Goal: Book appointment/travel/reservation

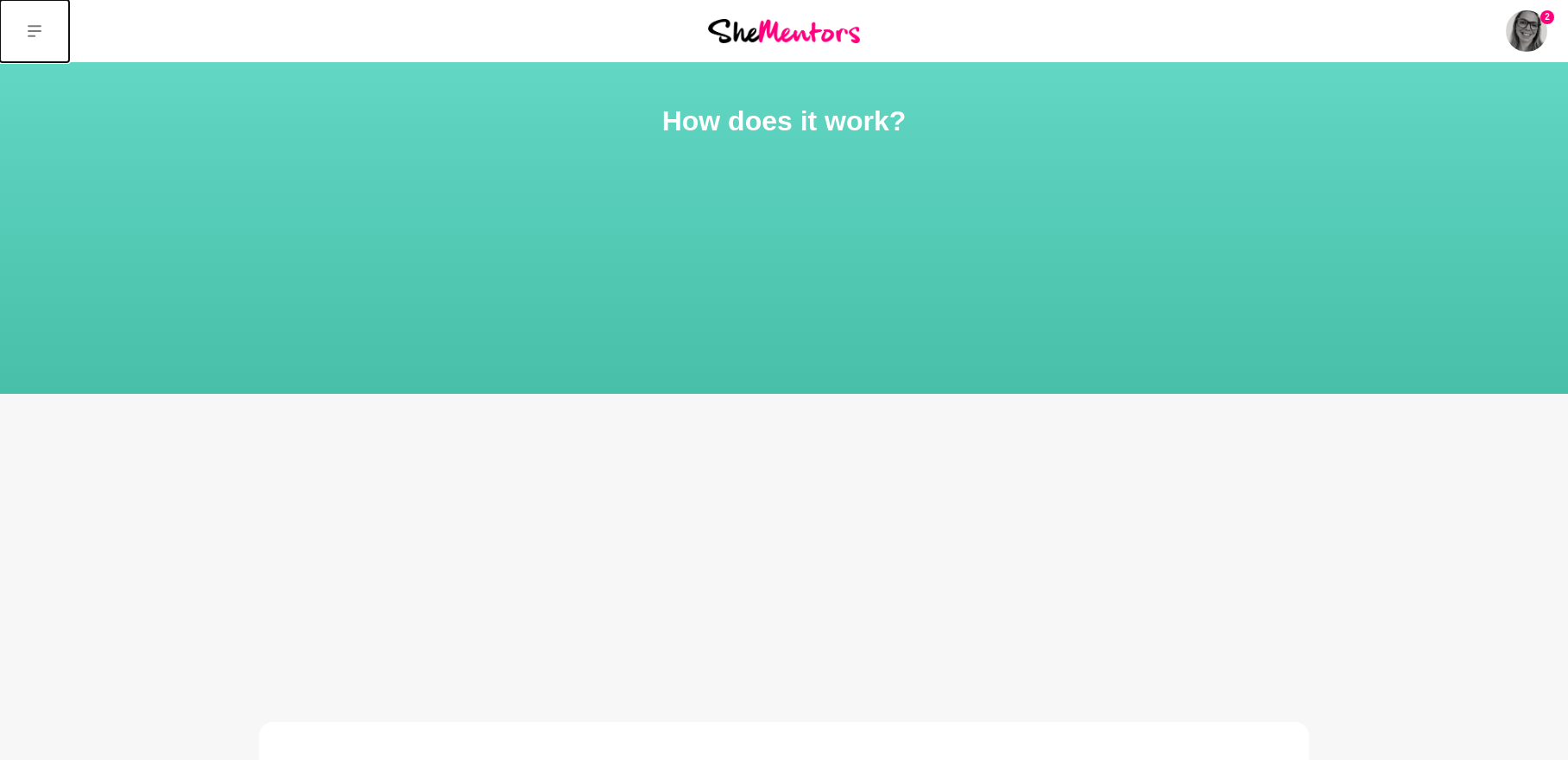
click at [35, 32] on icon at bounding box center [35, 31] width 14 height 12
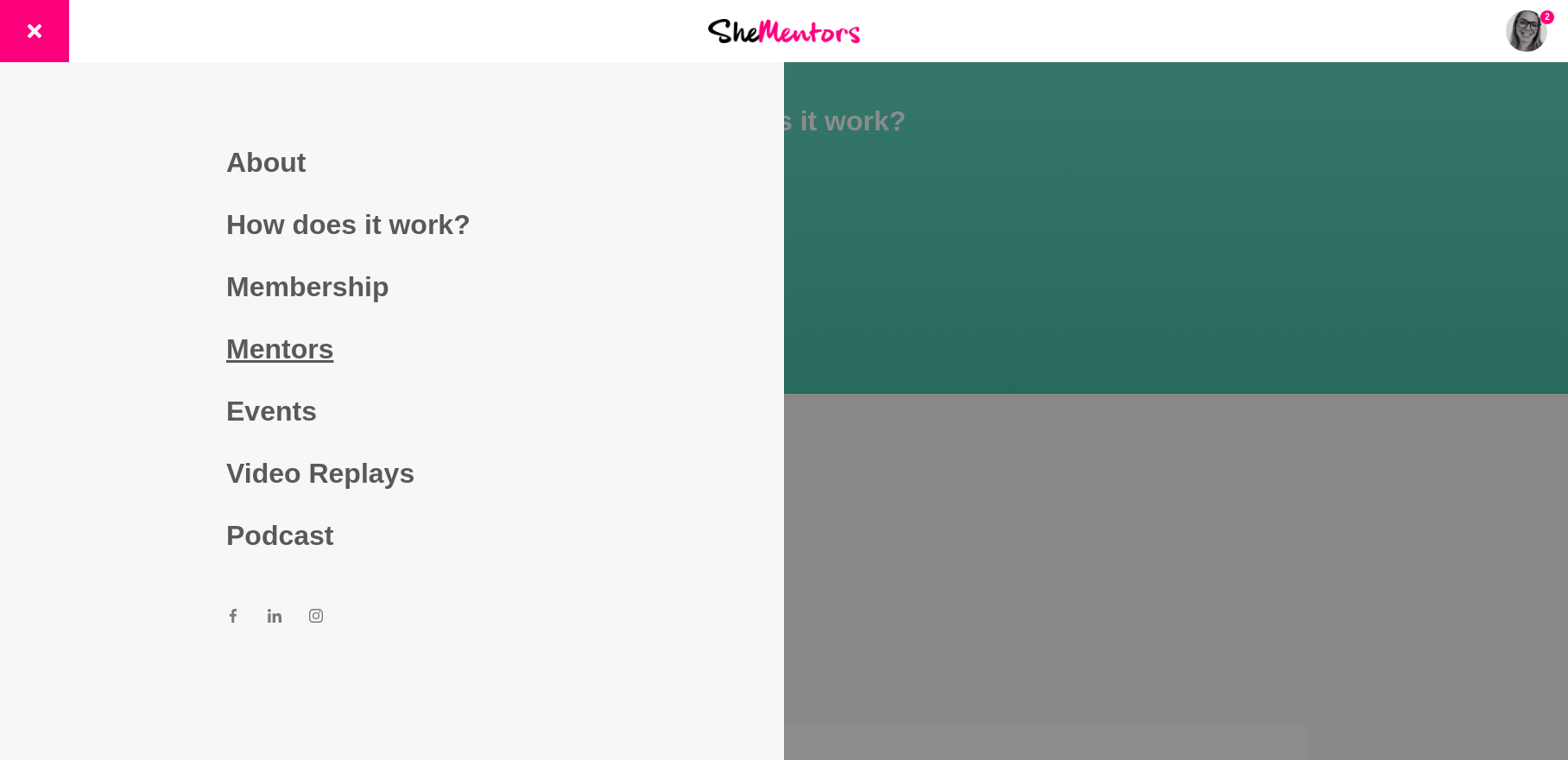
click at [304, 357] on link "Mentors" at bounding box center [392, 348] width 332 height 62
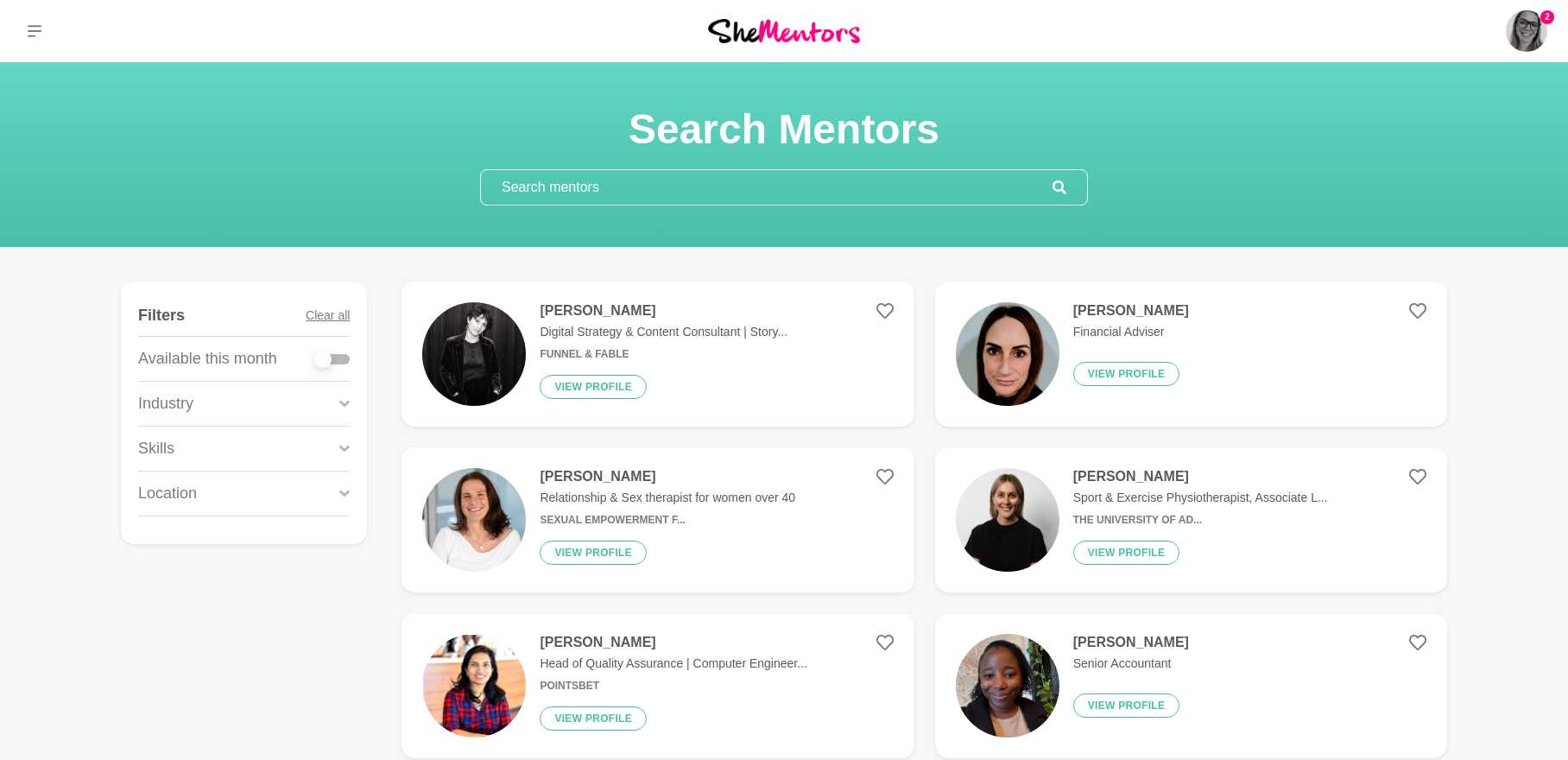
click at [340, 358] on div at bounding box center [333, 360] width 35 height 10
checkbox input "true"
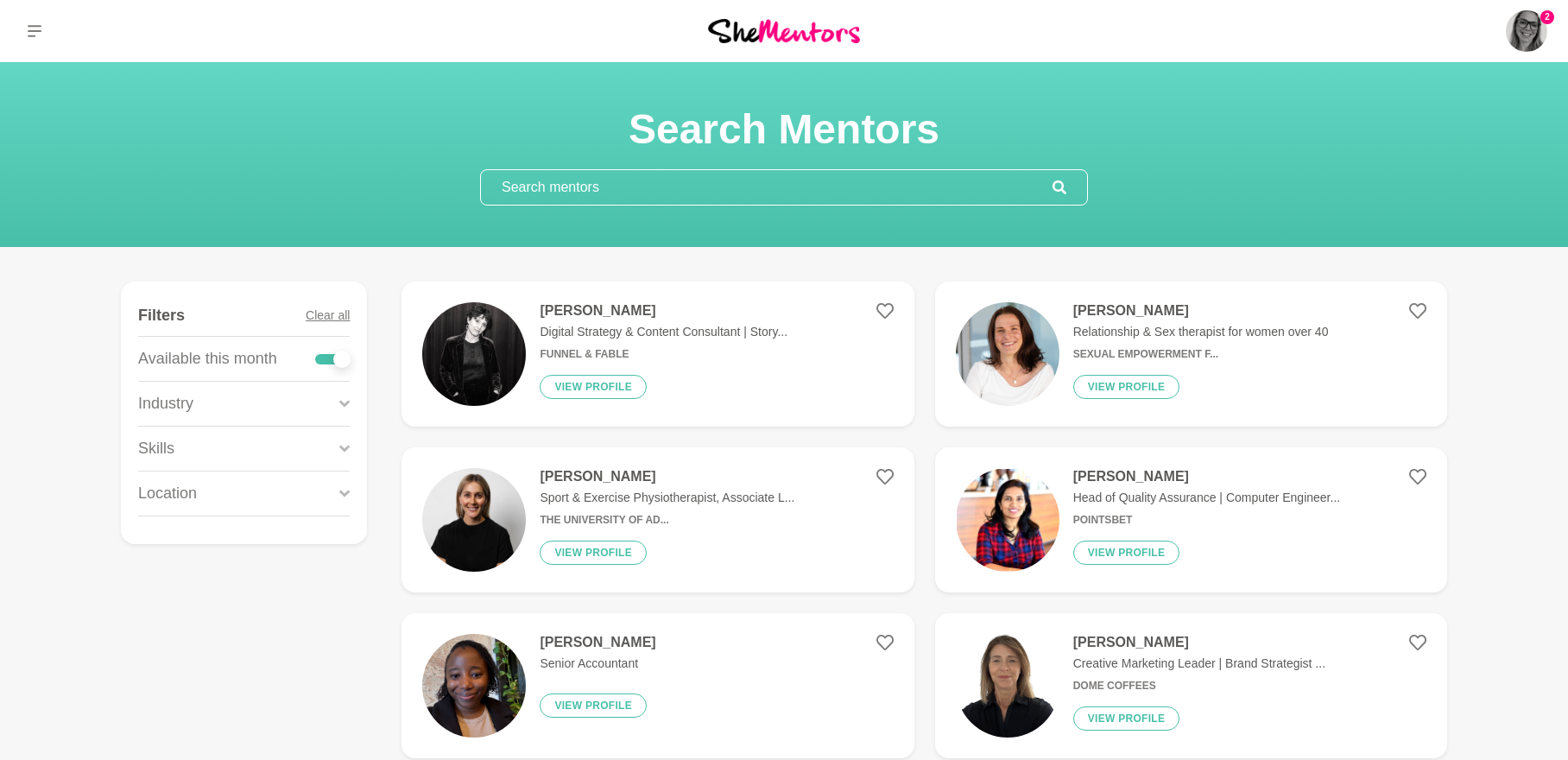
click at [344, 403] on icon at bounding box center [345, 403] width 10 height 7
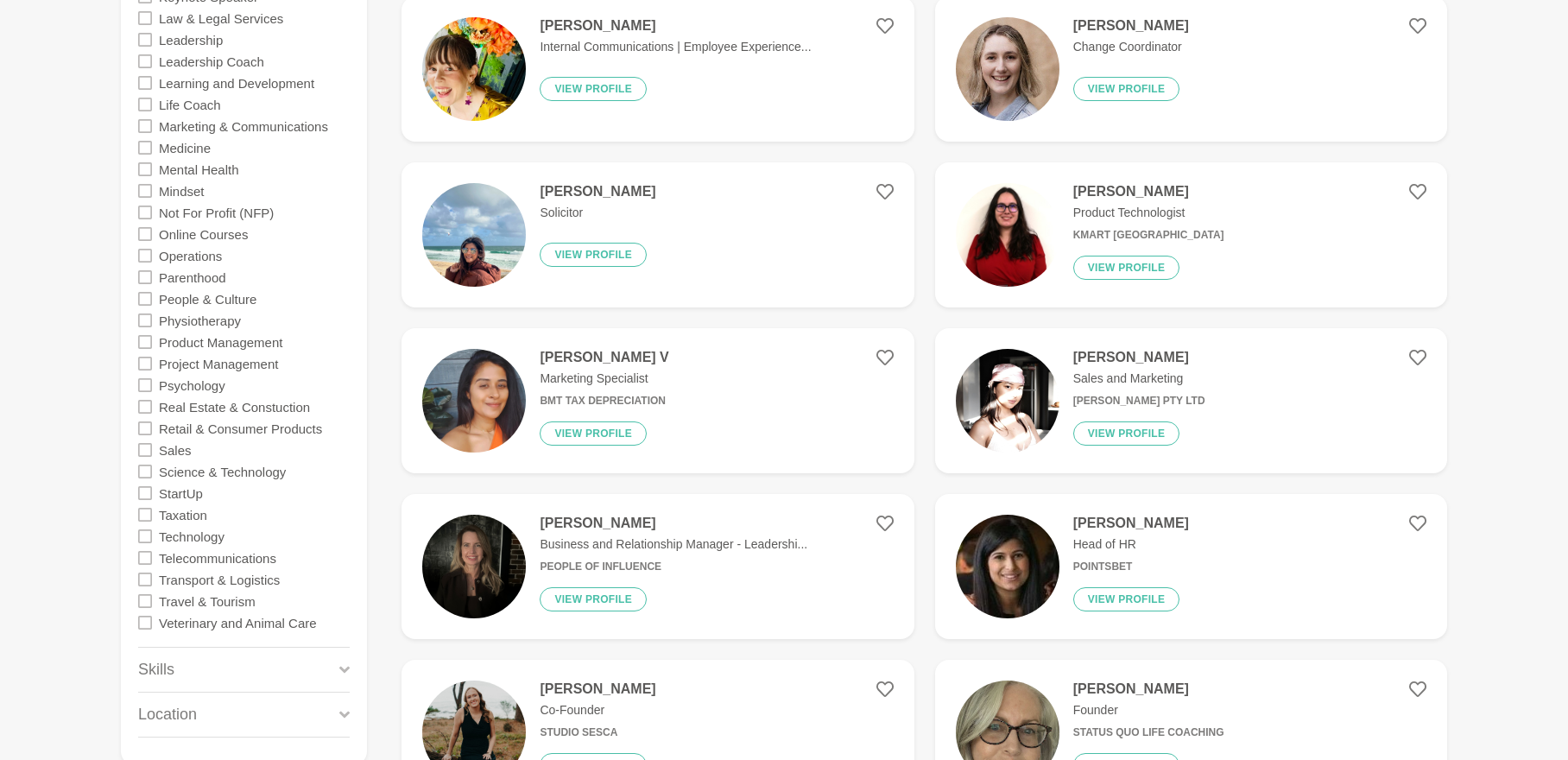
scroll to position [1295, 0]
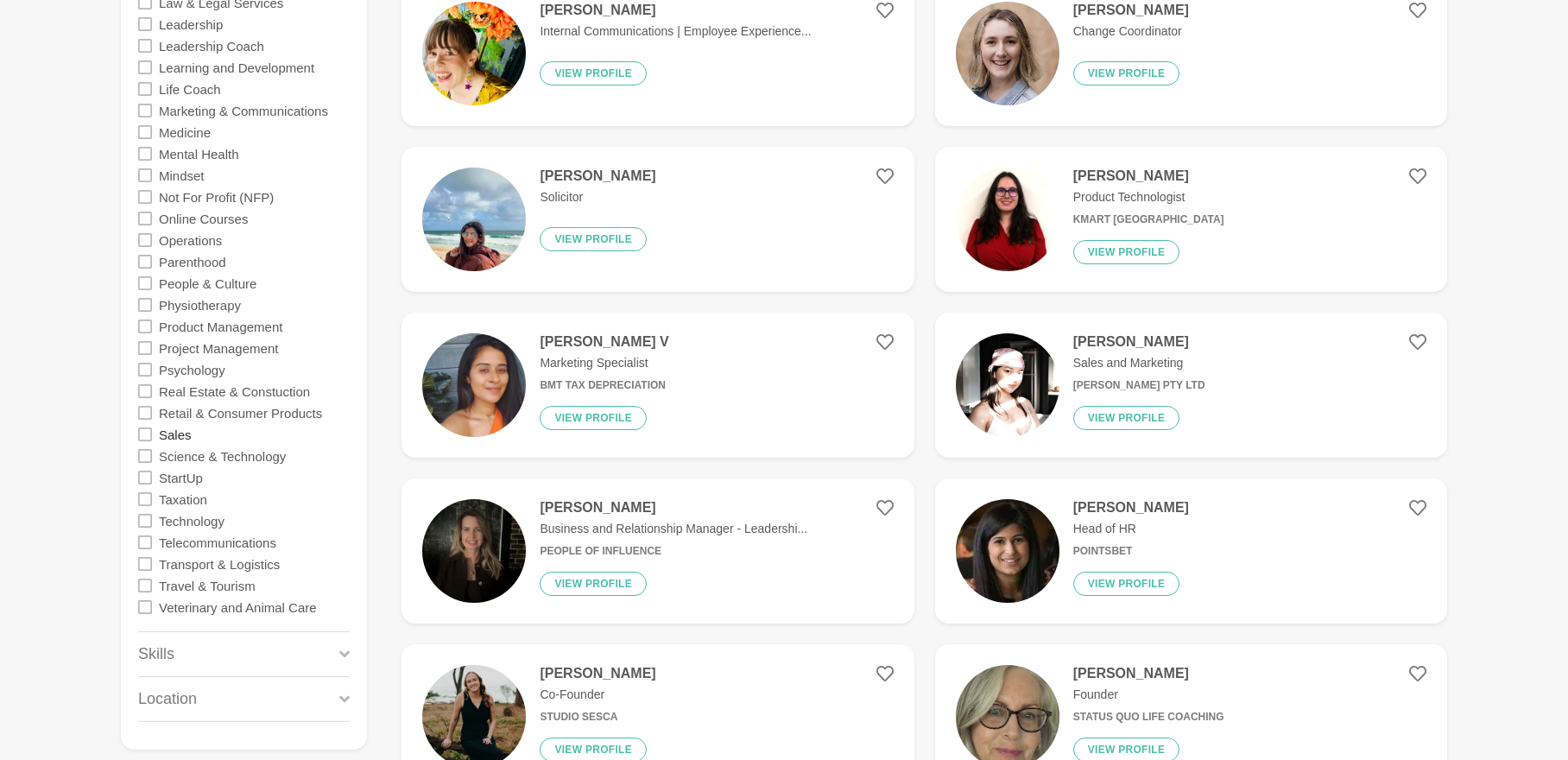
click at [174, 435] on label "Sales" at bounding box center [175, 434] width 33 height 22
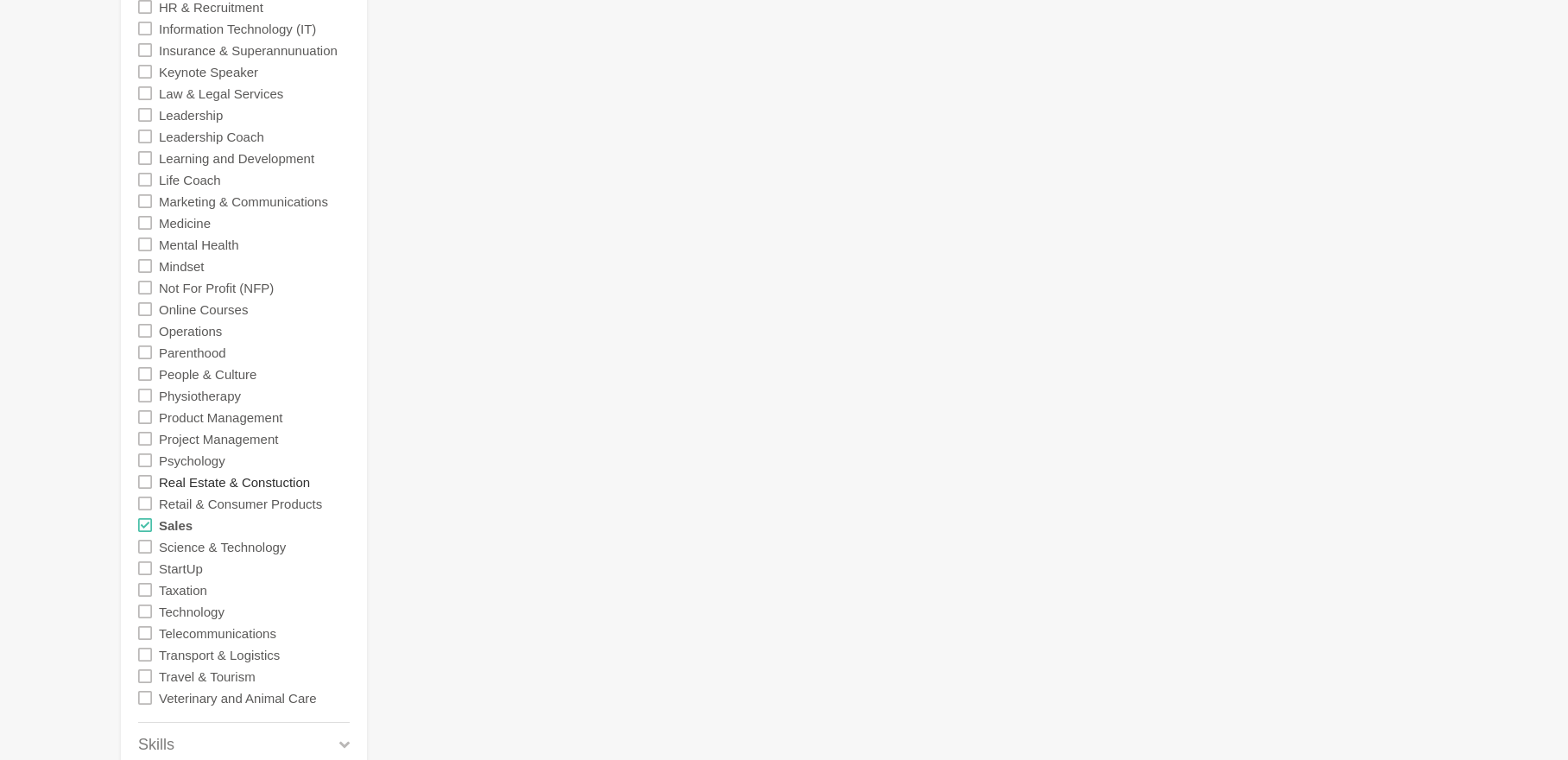
scroll to position [1208, 0]
click at [172, 321] on label "Operations" at bounding box center [190, 326] width 63 height 22
click at [164, 515] on label "Sales" at bounding box center [175, 520] width 34 height 22
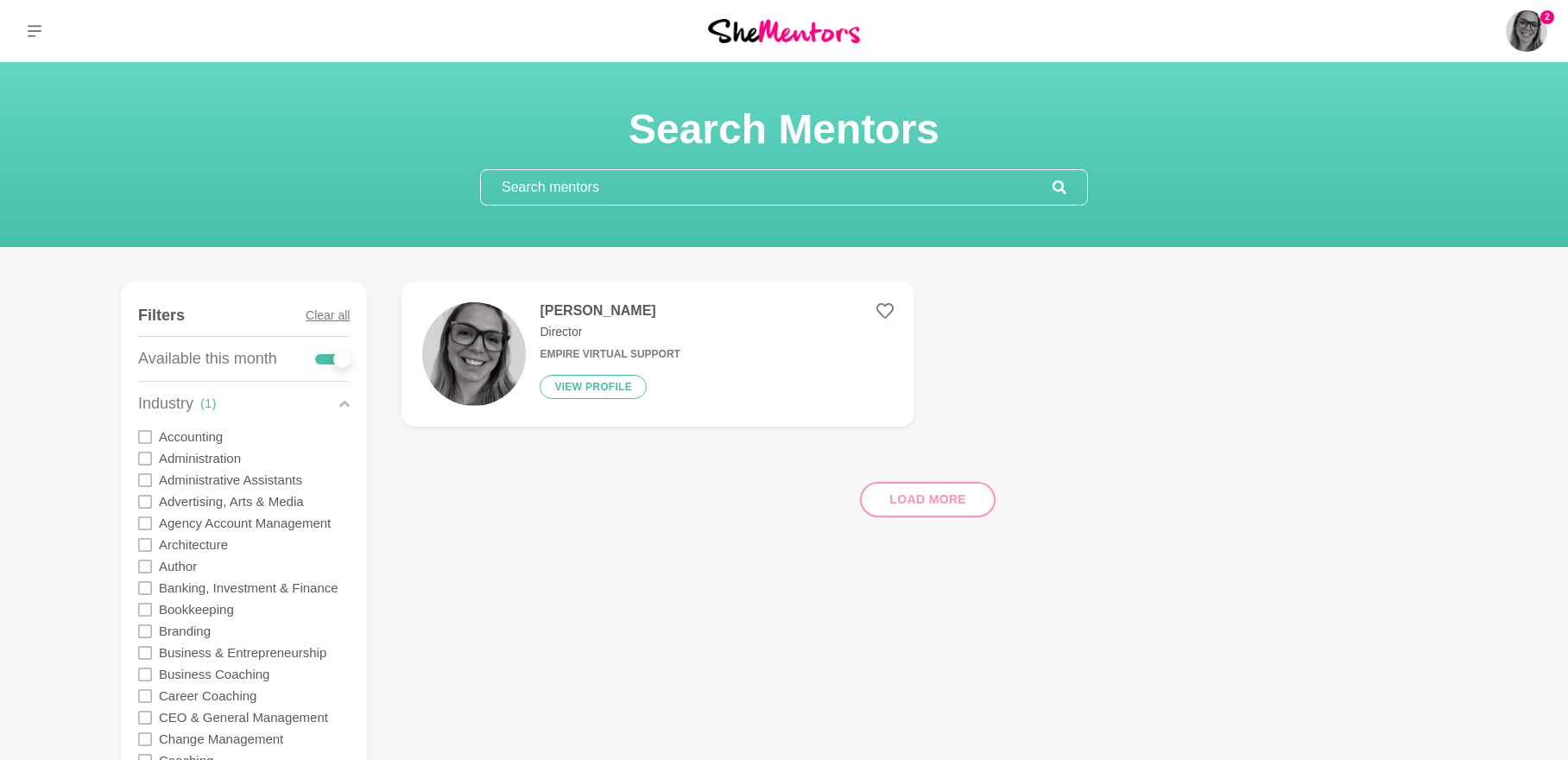
click at [904, 514] on div "Load more" at bounding box center [924, 493] width 1046 height 104
click at [905, 501] on div "Load more" at bounding box center [924, 493] width 1046 height 104
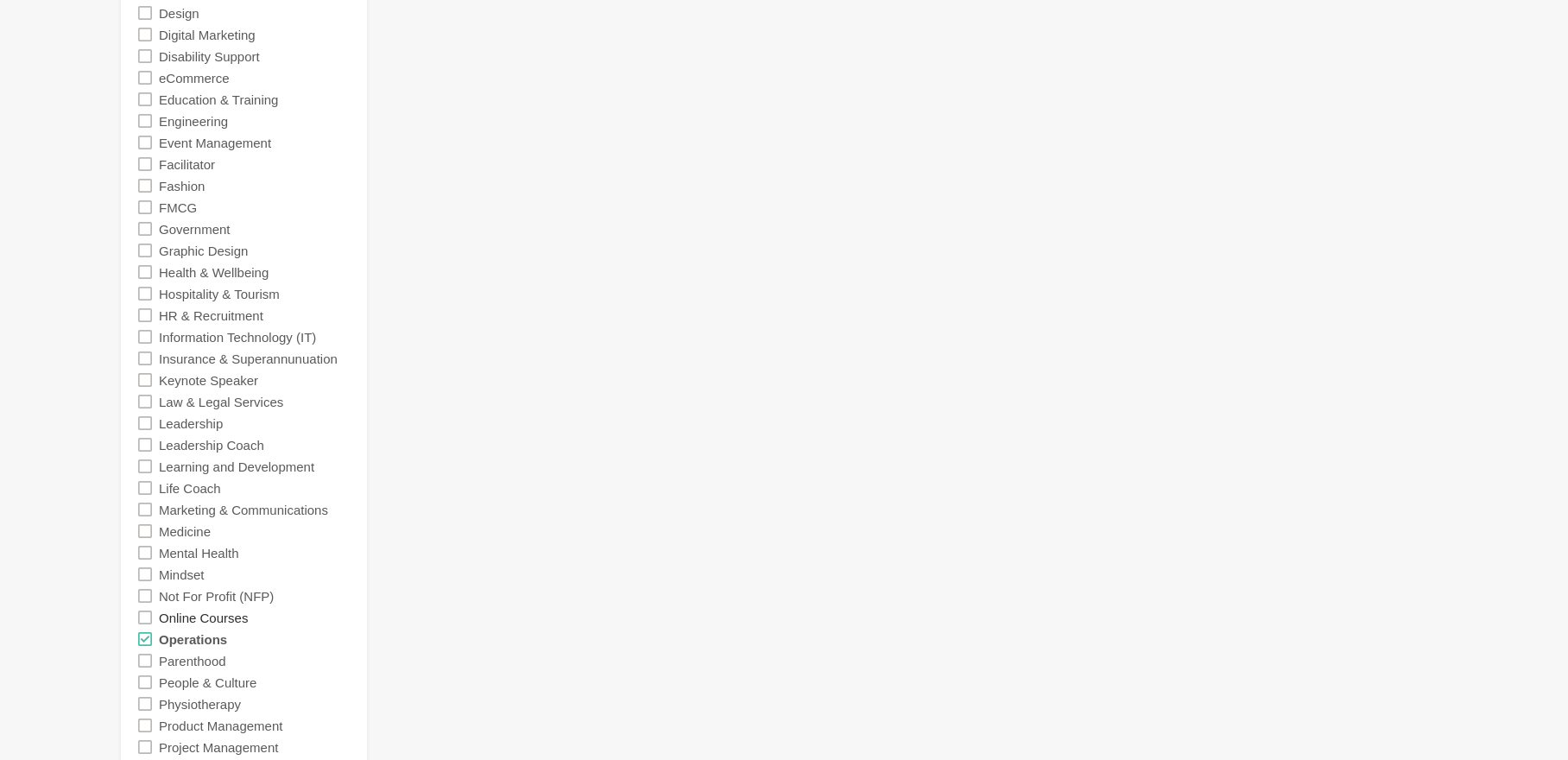
scroll to position [950, 0]
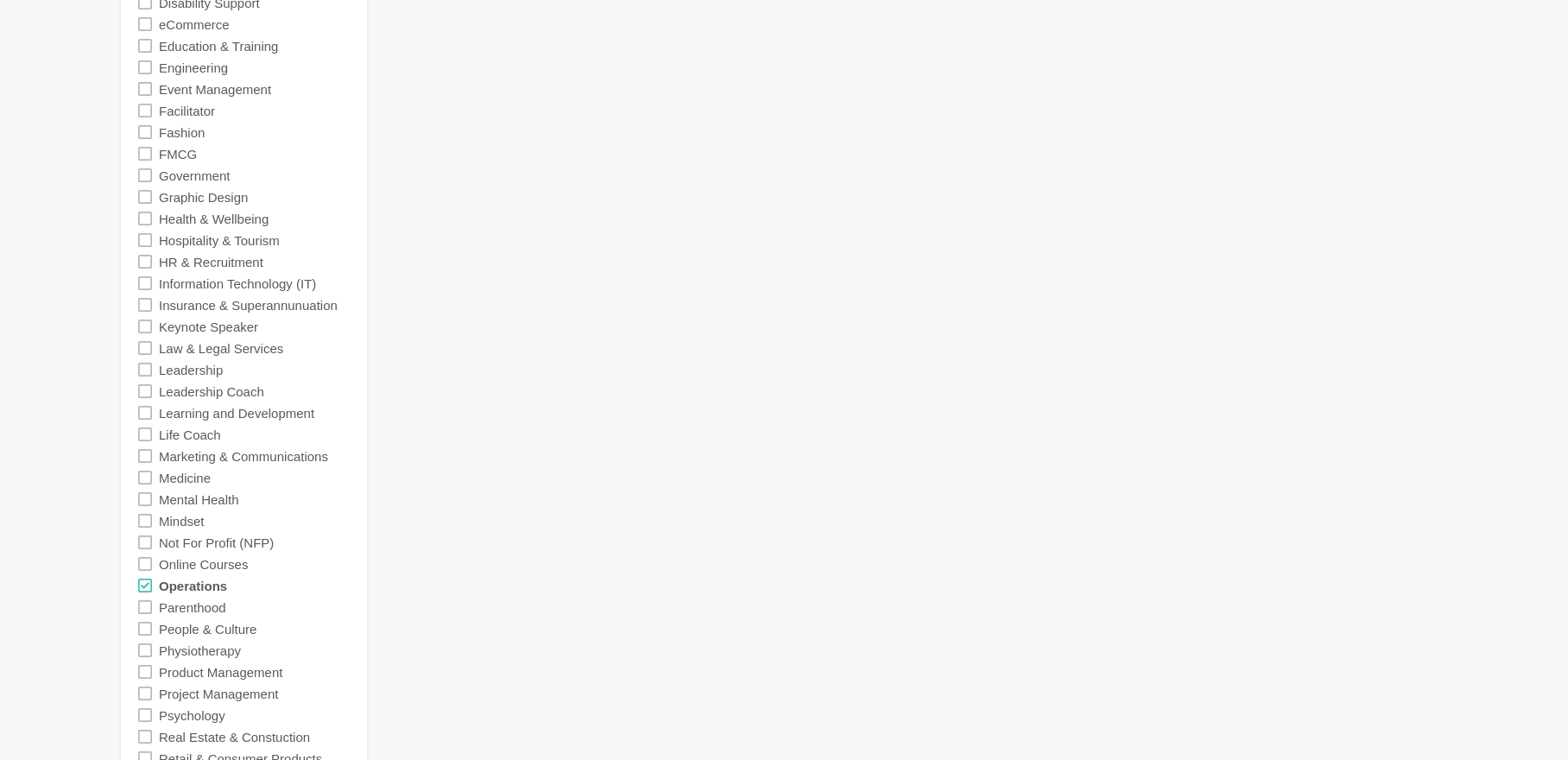
click at [151, 589] on icon at bounding box center [145, 585] width 14 height 14
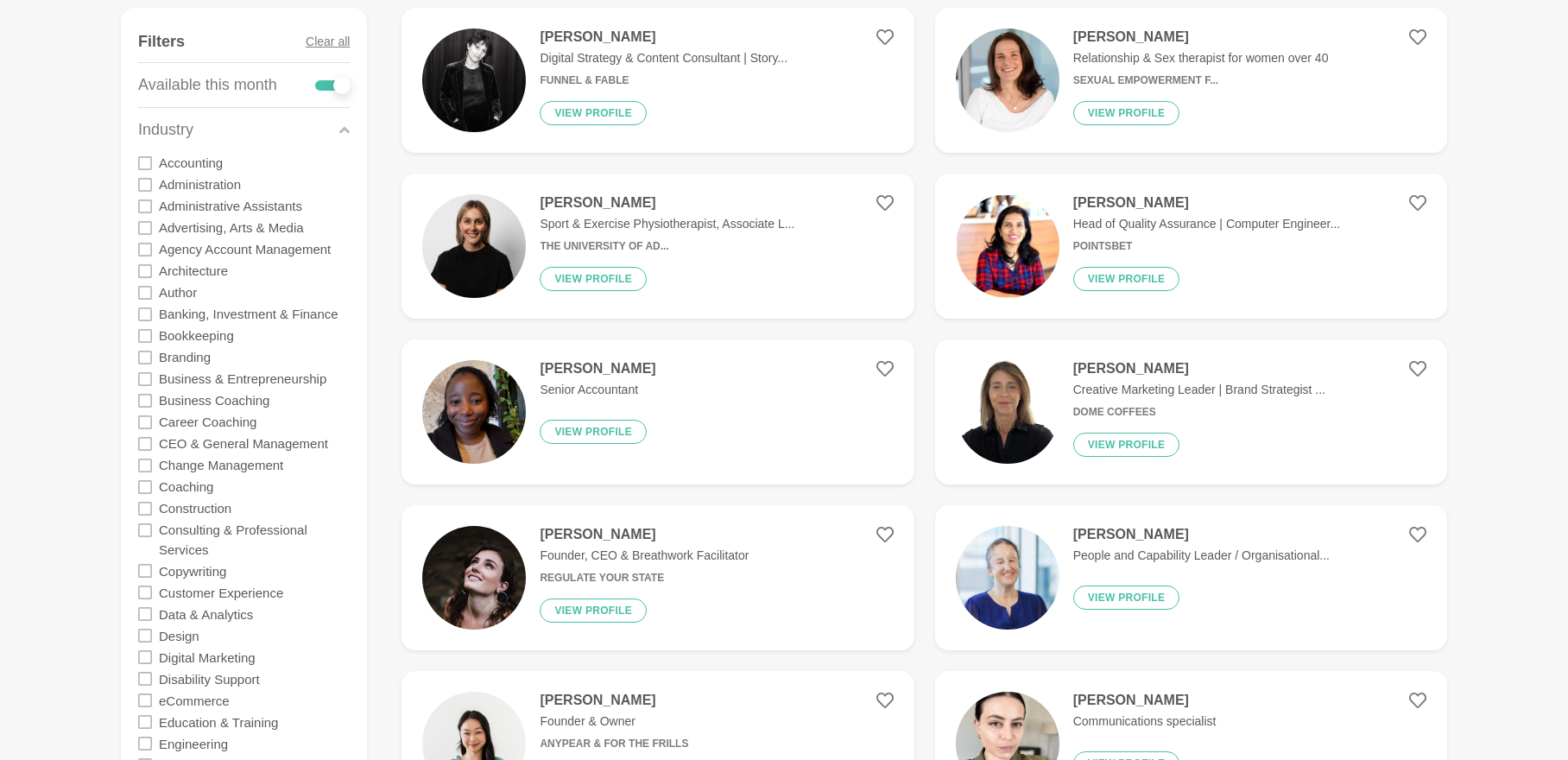
scroll to position [259, 0]
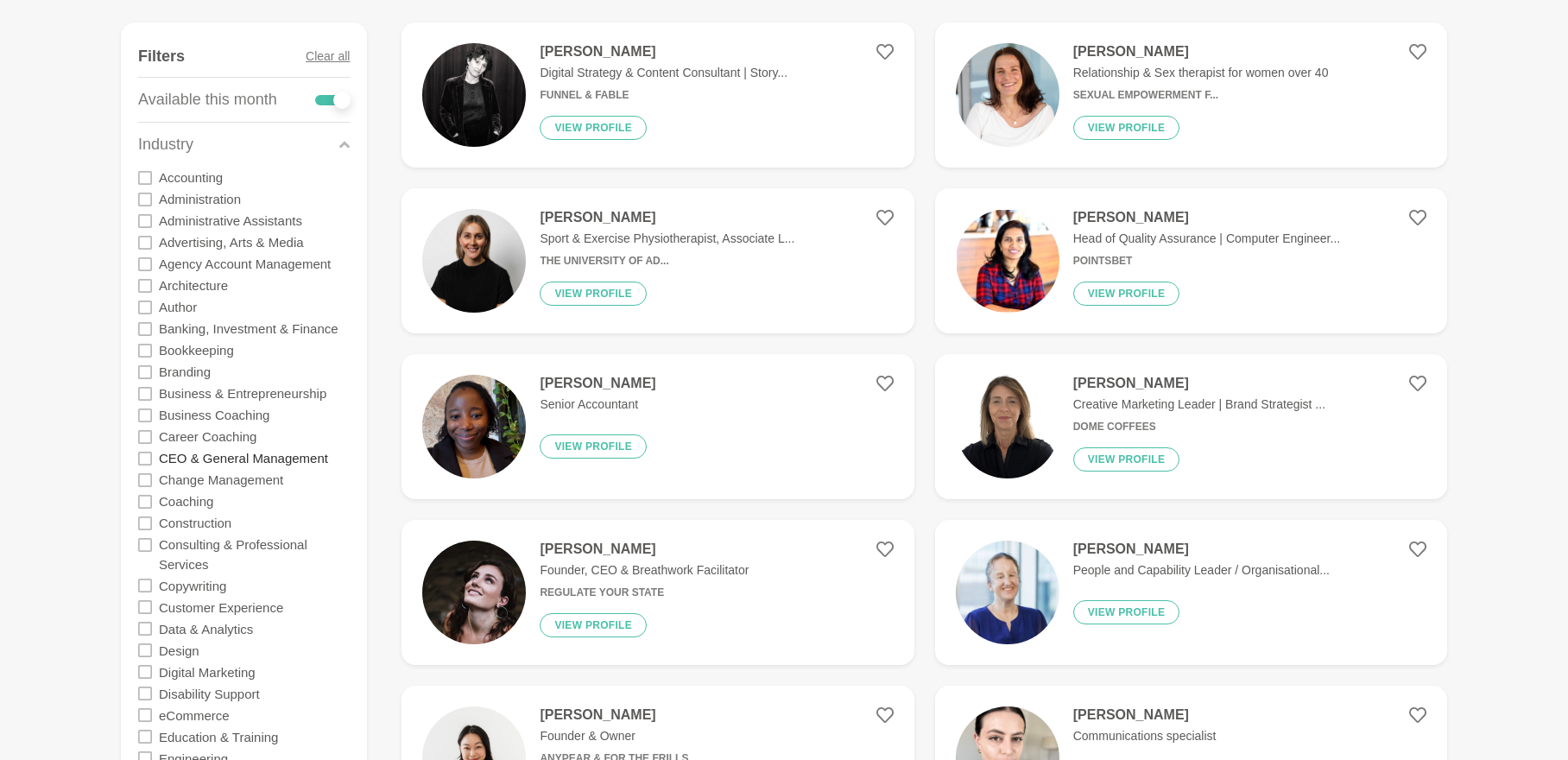
click at [234, 456] on label "CEO & General Management" at bounding box center [243, 458] width 169 height 22
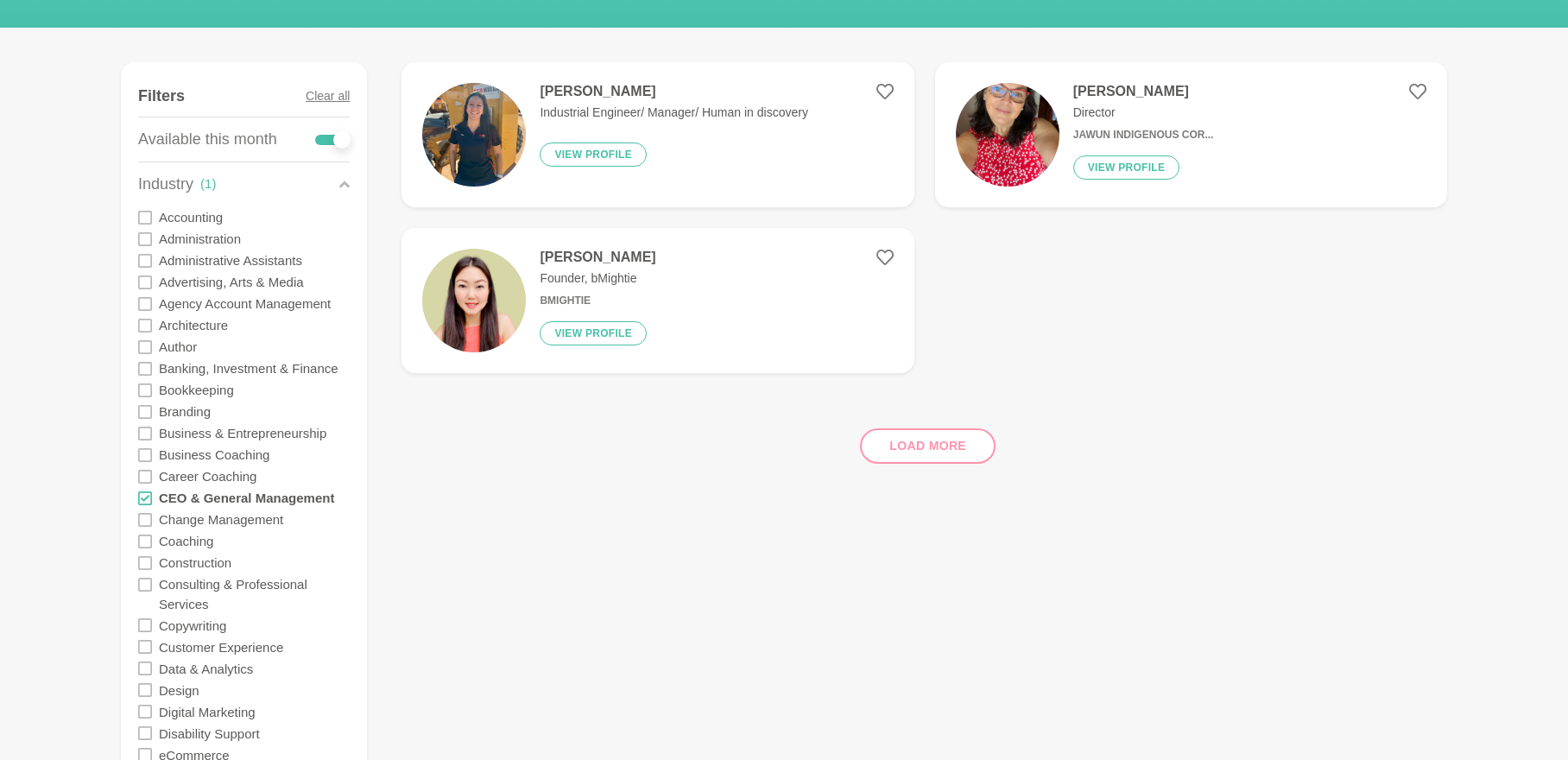
scroll to position [259, 0]
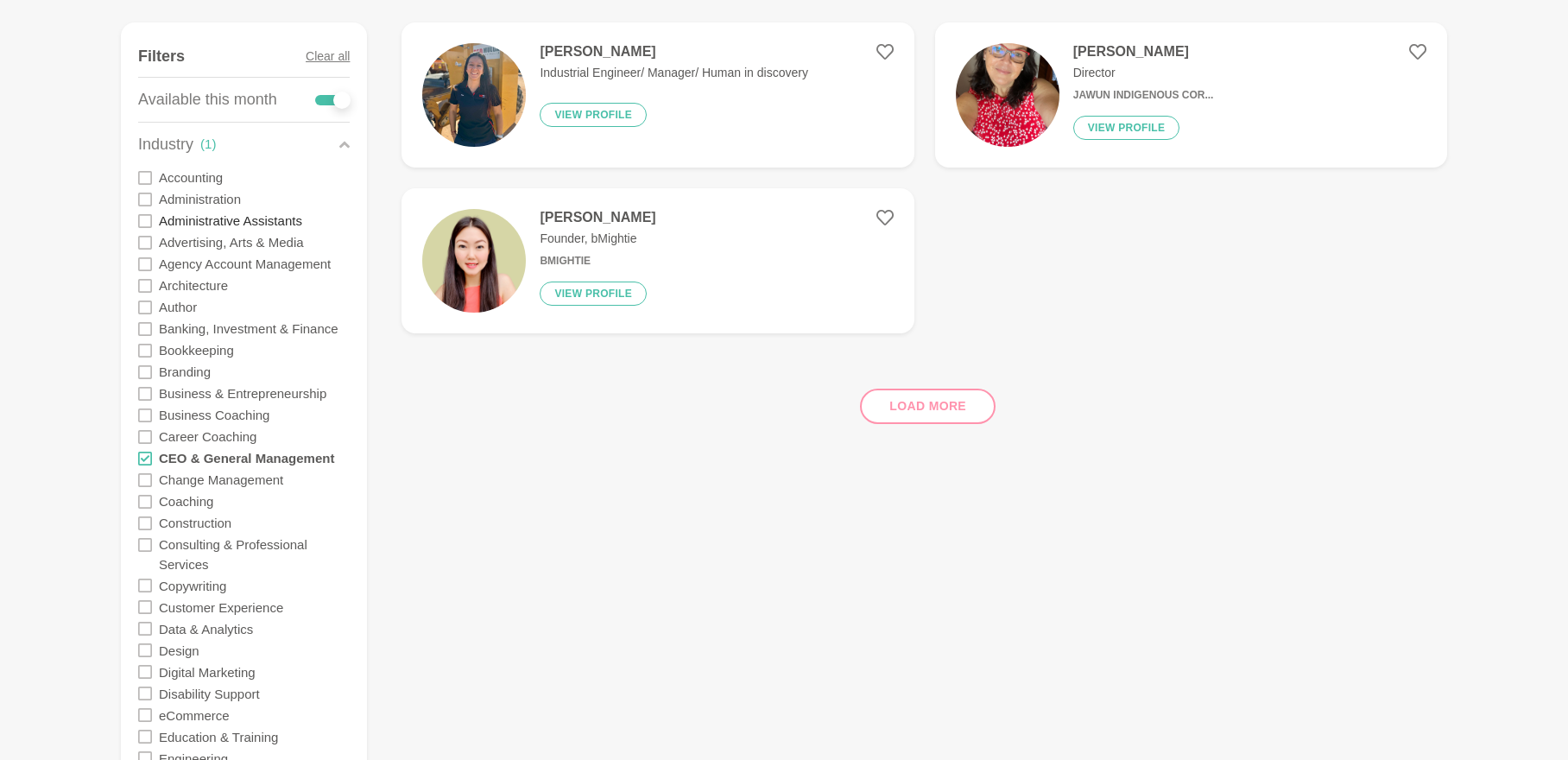
click at [219, 216] on label "Administrative Assistants" at bounding box center [230, 220] width 144 height 22
click at [174, 459] on label "CEO & General Management" at bounding box center [246, 458] width 175 height 22
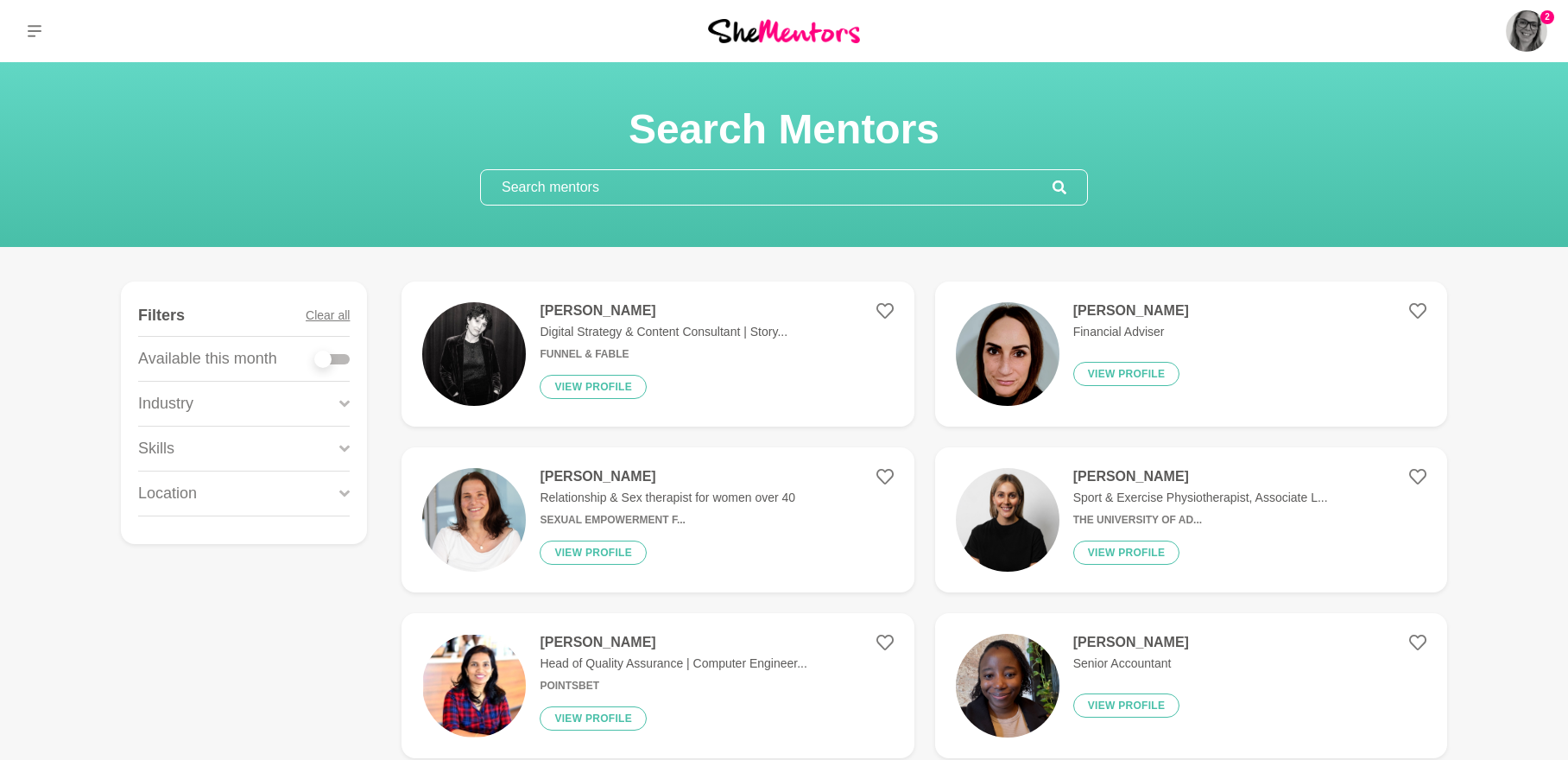
click at [260, 400] on div "Industry" at bounding box center [244, 403] width 212 height 44
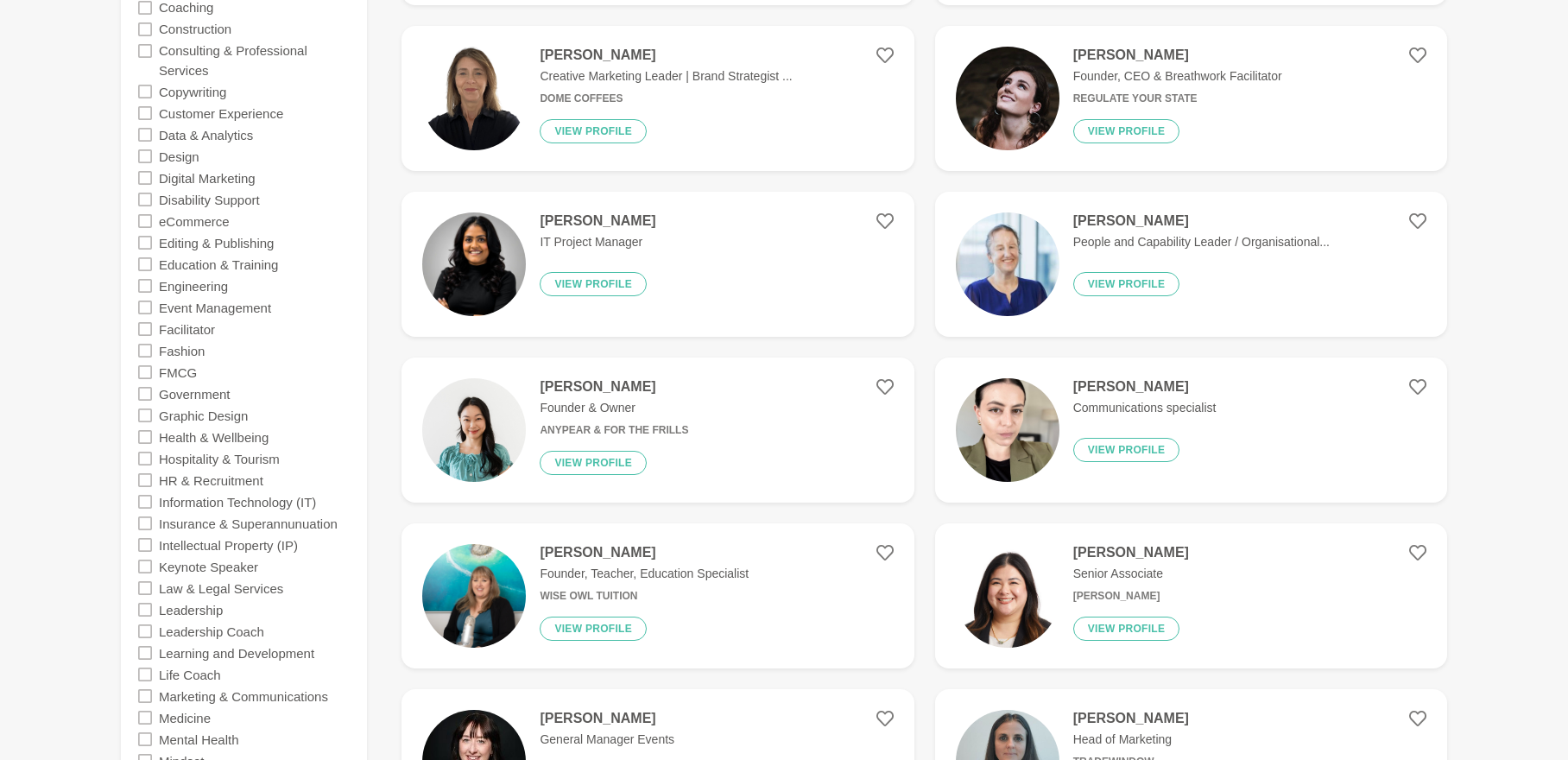
scroll to position [864, 0]
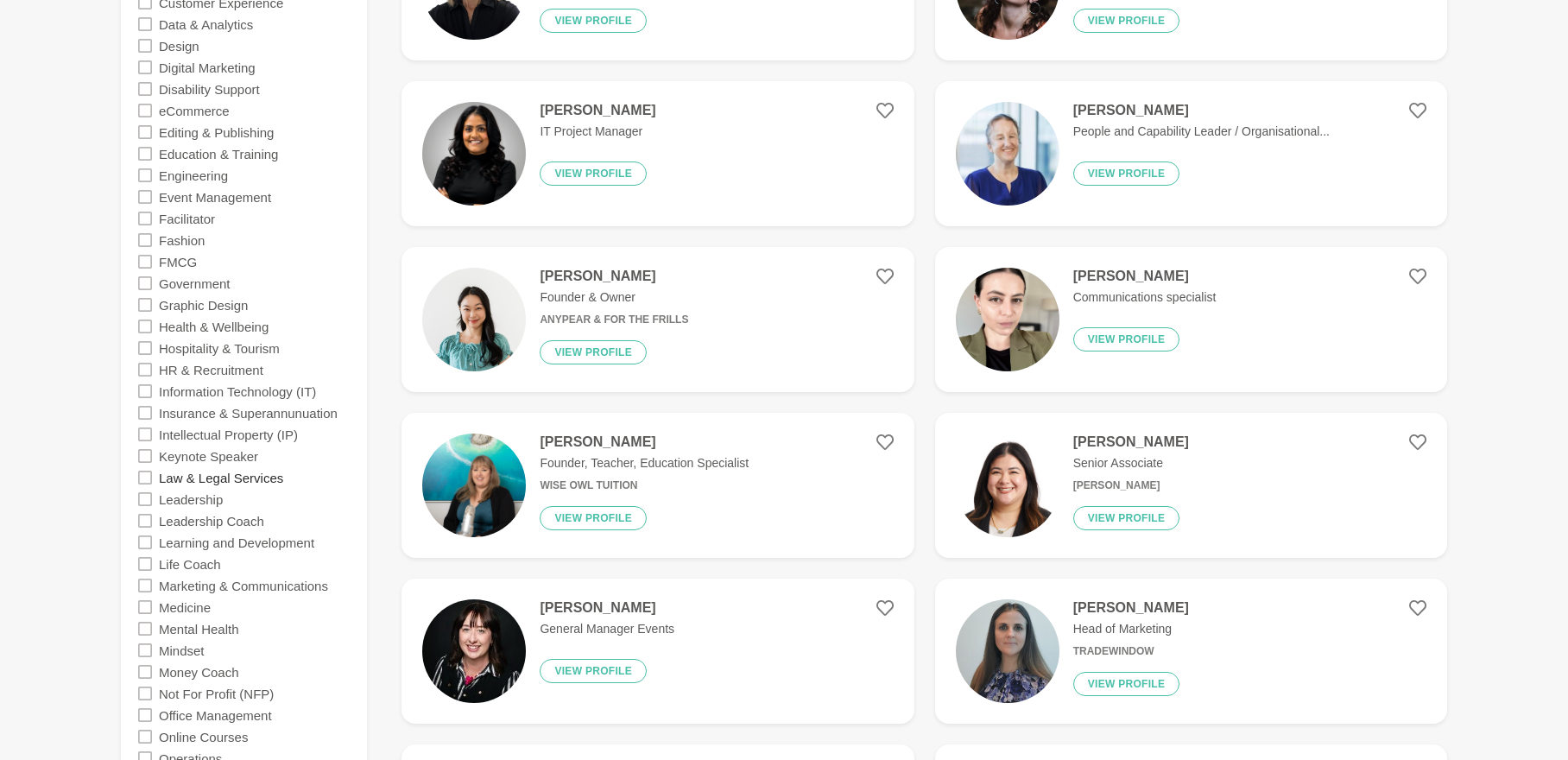
click at [159, 479] on label "Law & Legal Services" at bounding box center [220, 476] width 124 height 22
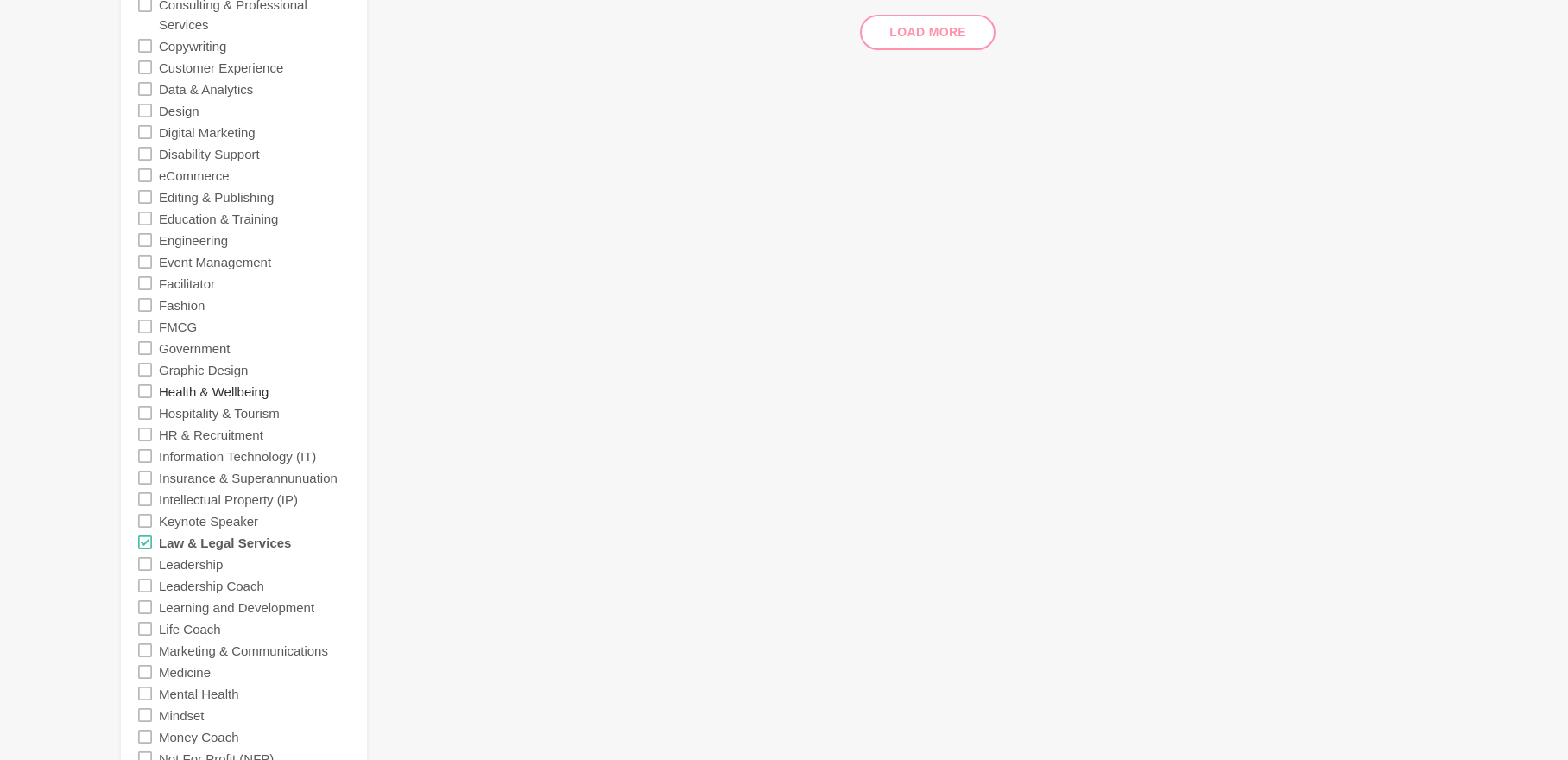
scroll to position [950, 0]
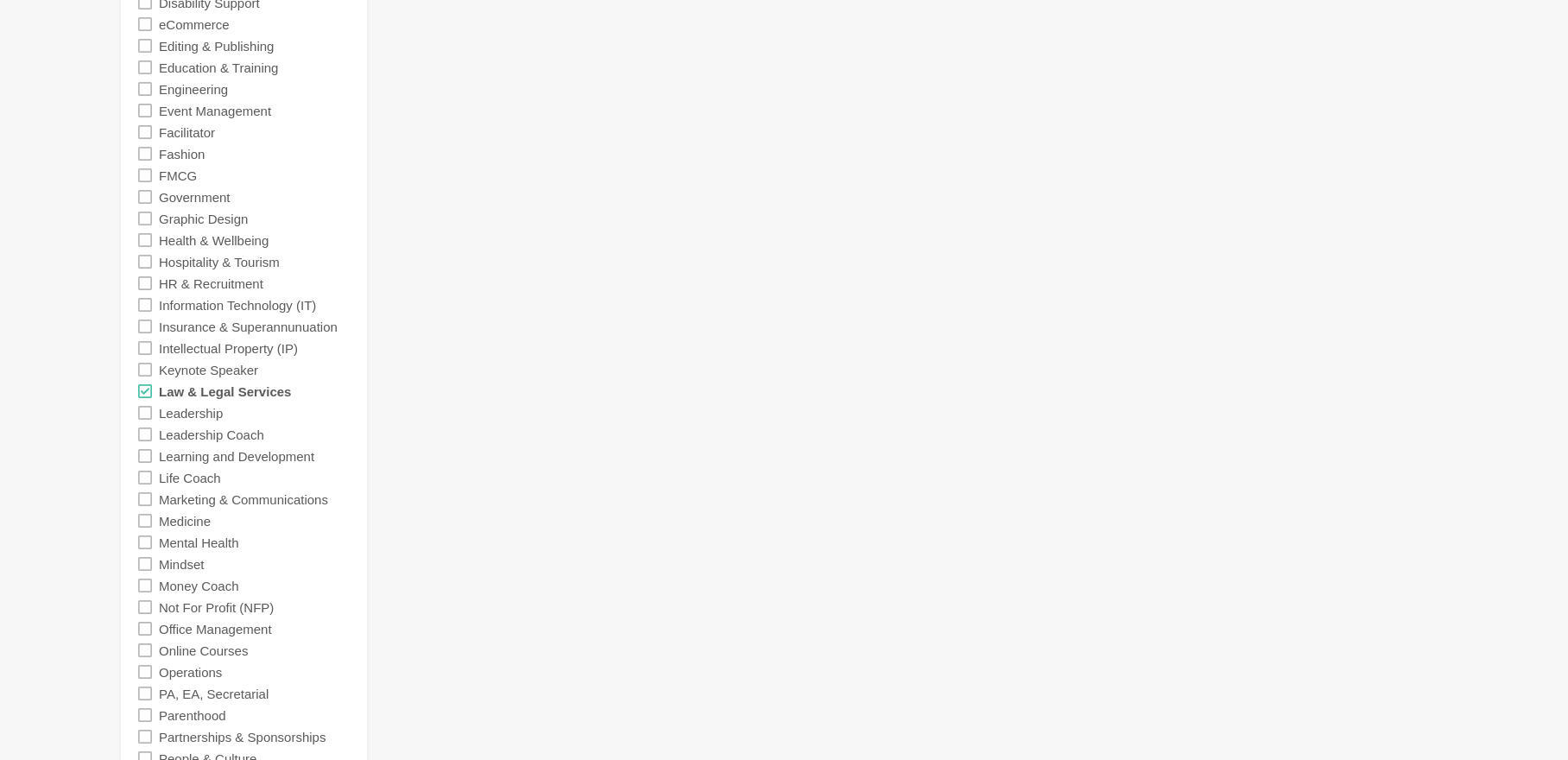
click at [148, 388] on icon at bounding box center [145, 391] width 14 height 14
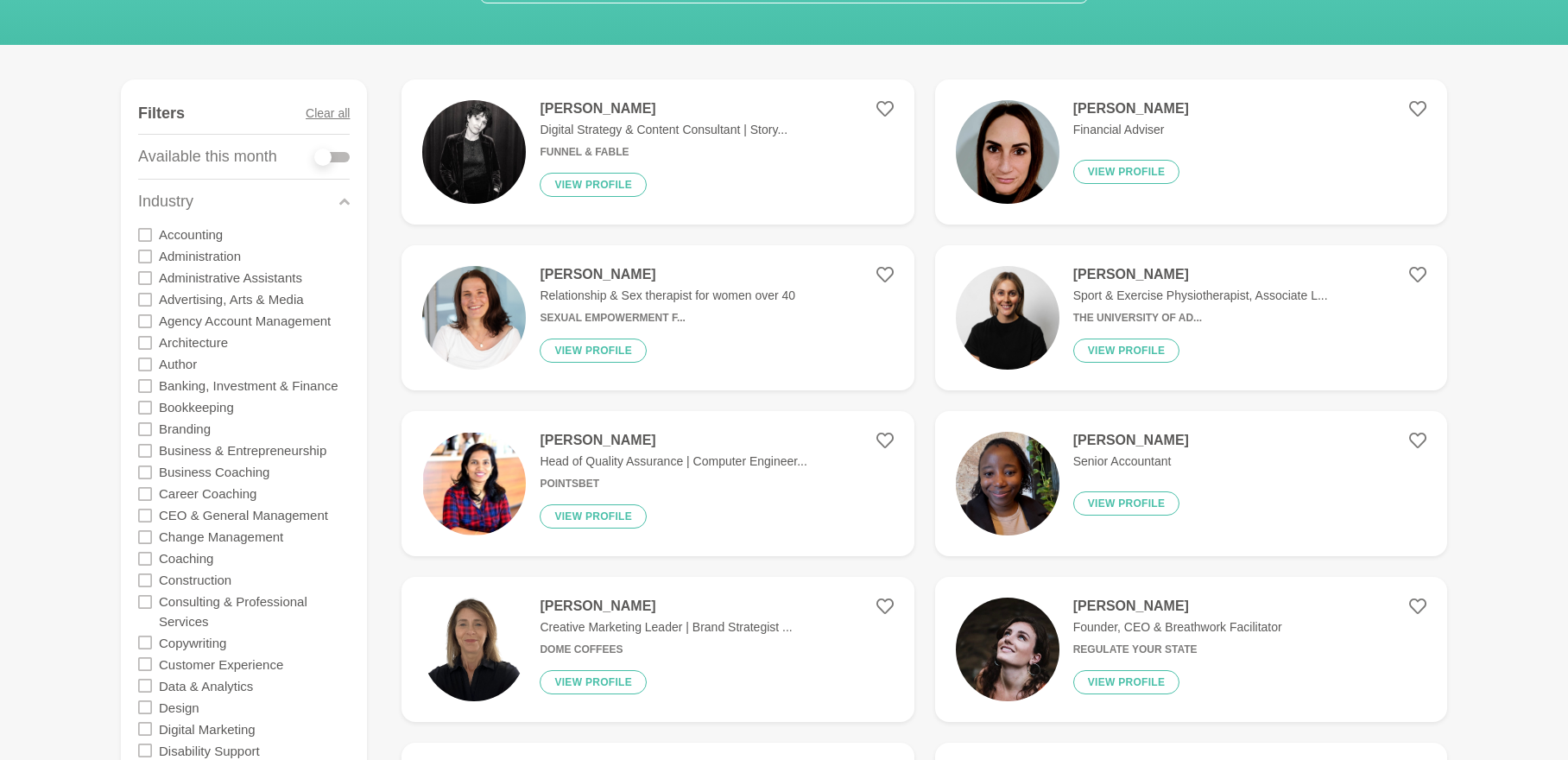
scroll to position [172, 0]
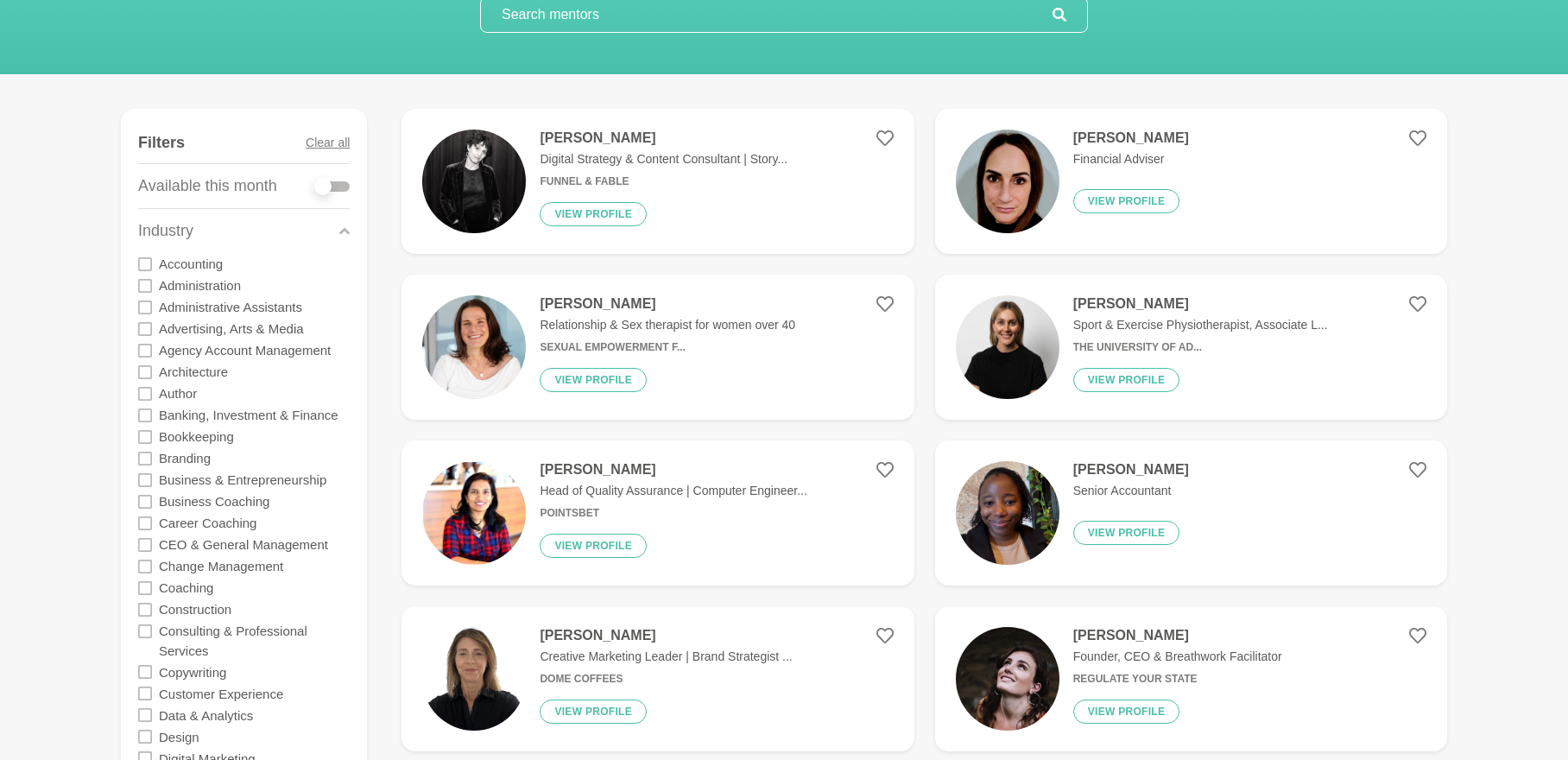
click at [145, 457] on icon at bounding box center [145, 459] width 14 height 14
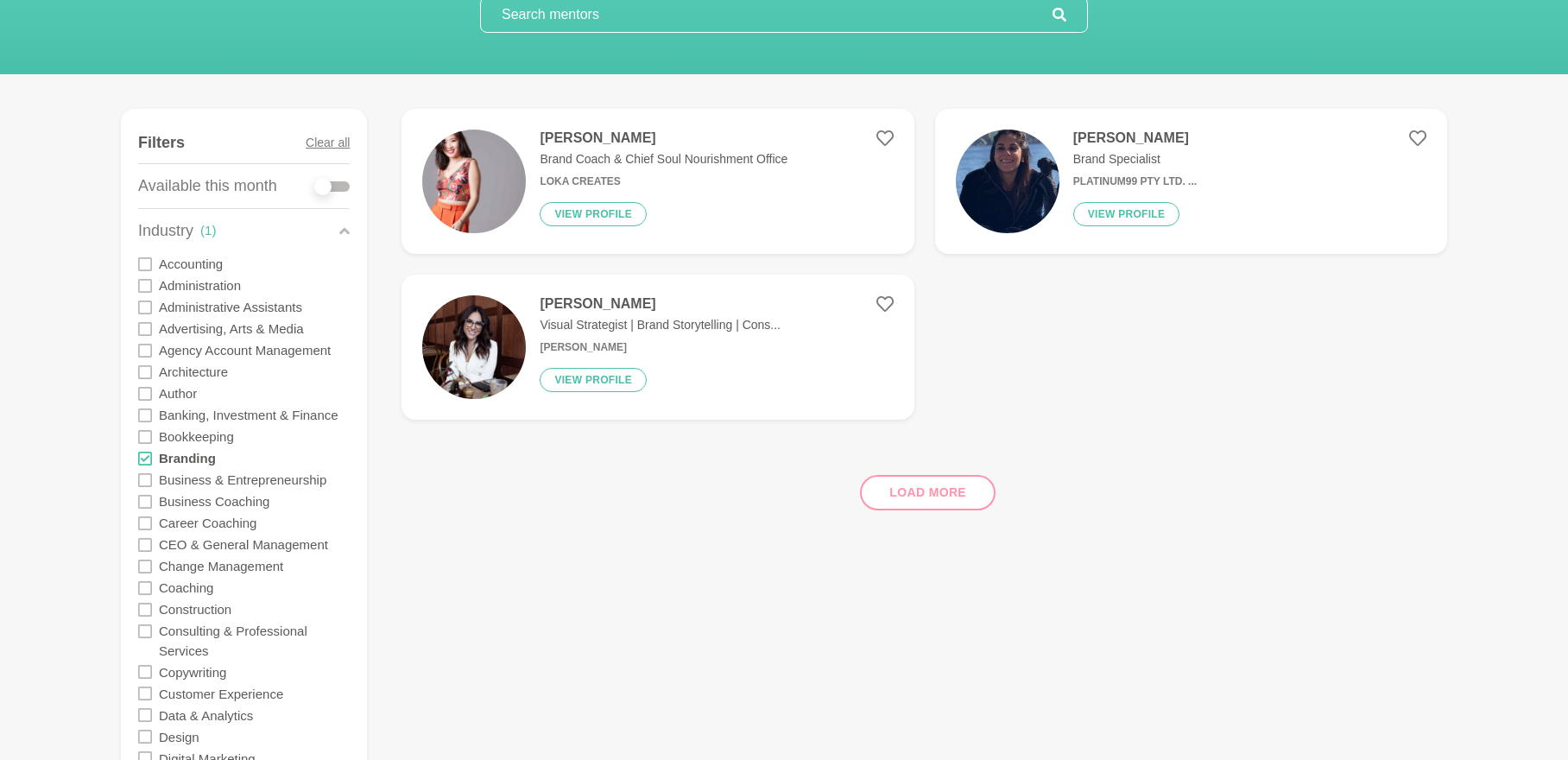
click at [340, 185] on div at bounding box center [333, 186] width 35 height 10
checkbox input "true"
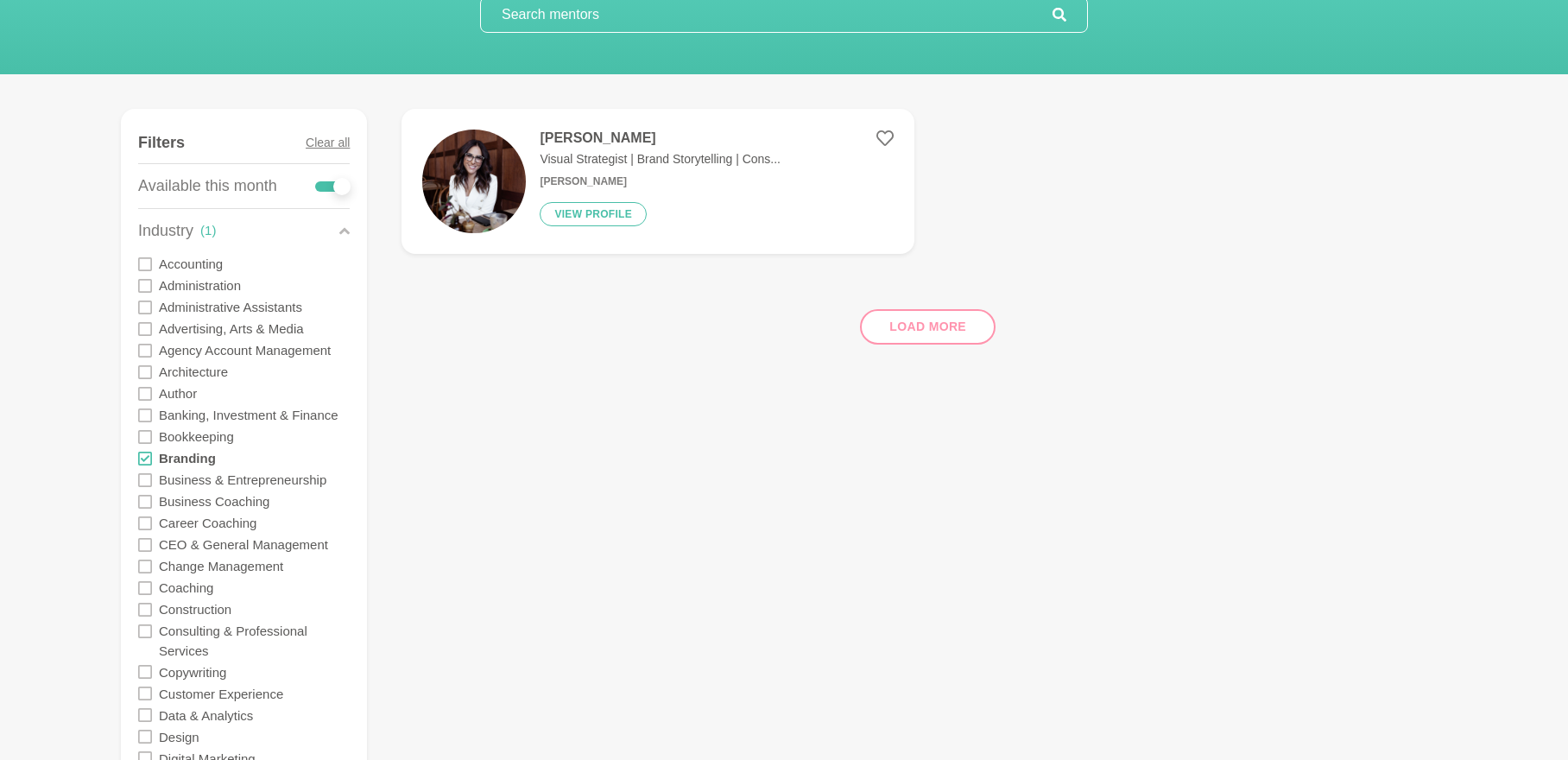
click at [579, 140] on h4 "[PERSON_NAME]" at bounding box center [660, 138] width 241 height 17
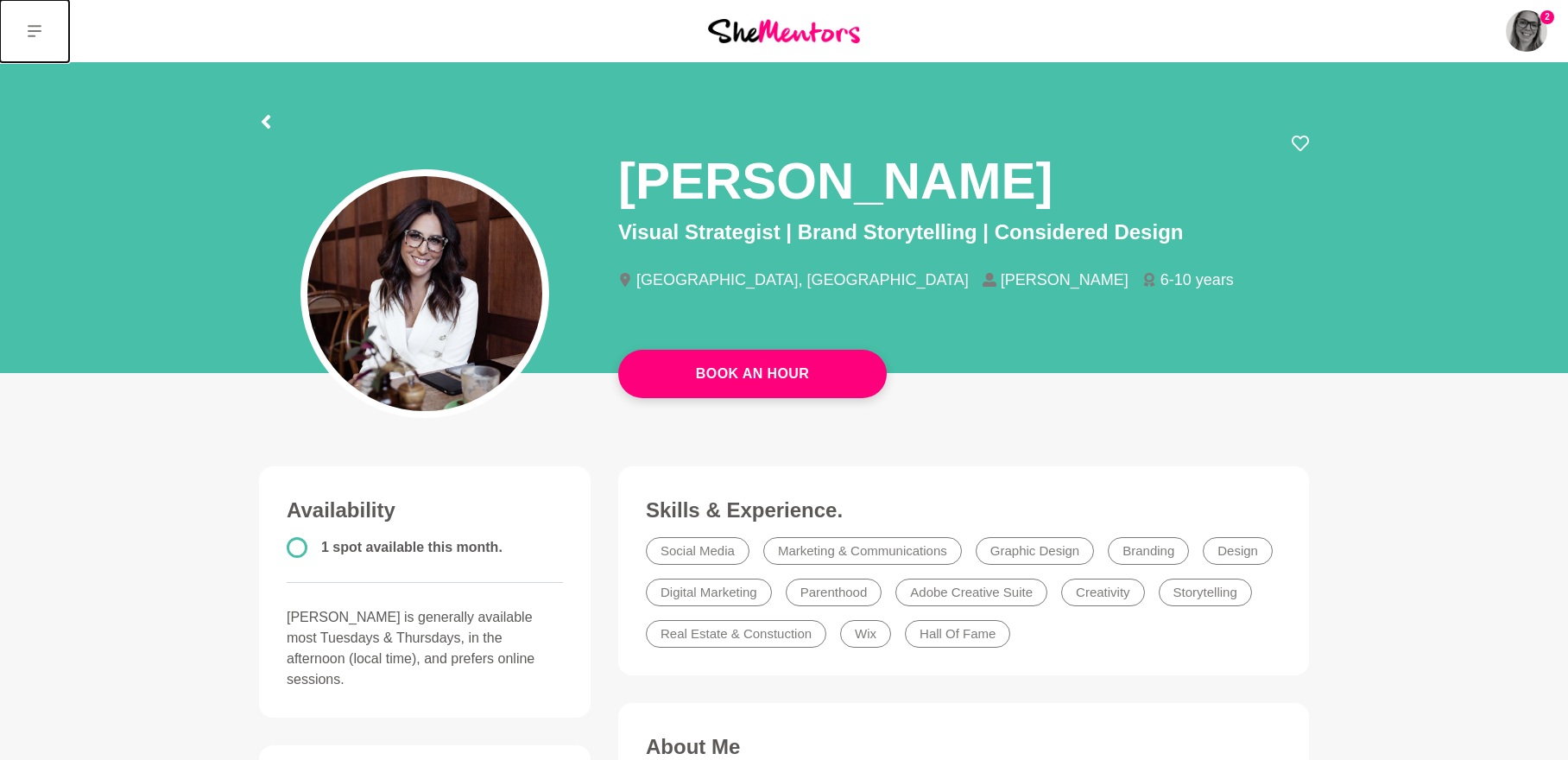
click at [34, 33] on icon at bounding box center [35, 31] width 14 height 14
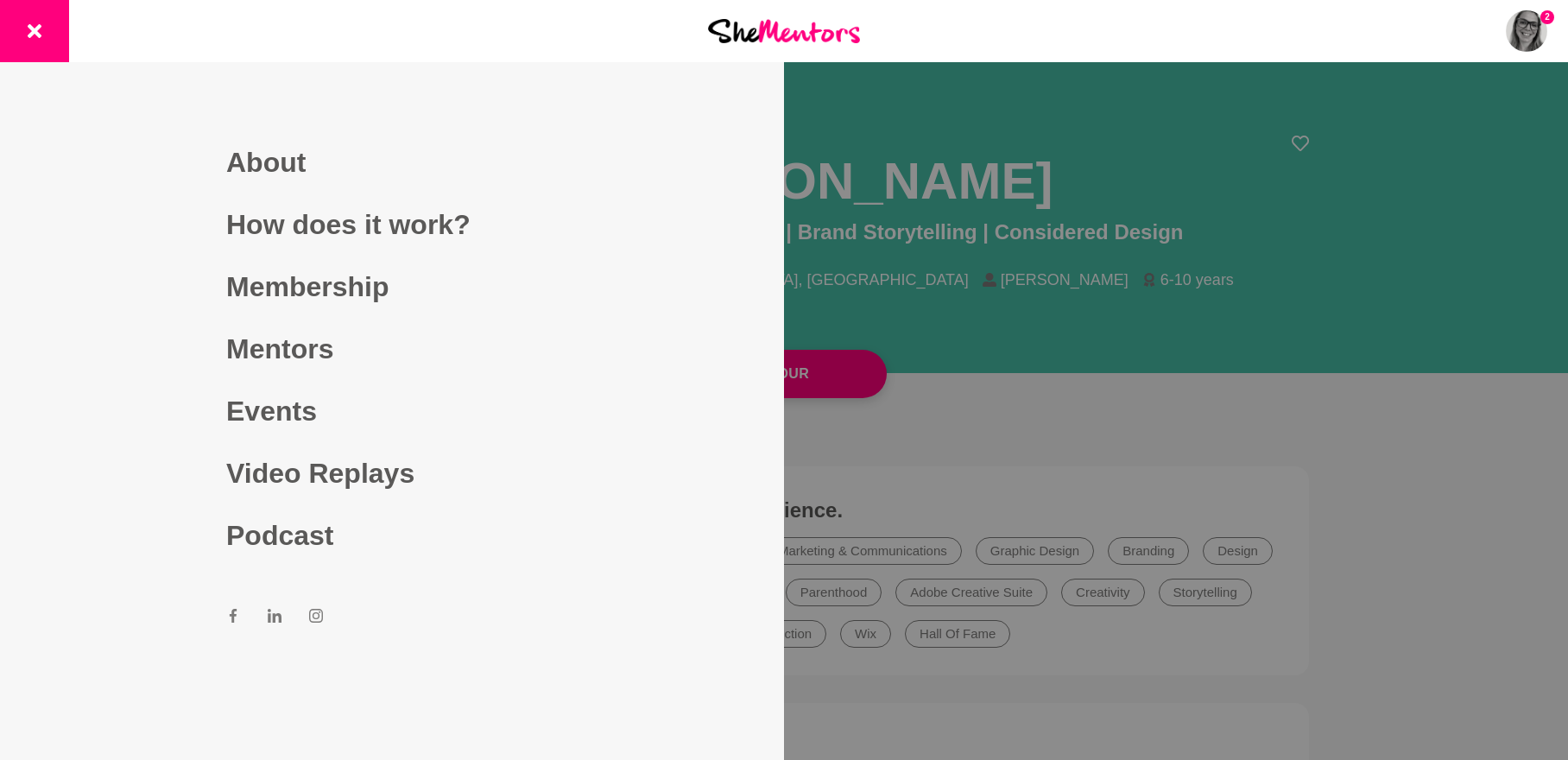
click at [997, 426] on div at bounding box center [784, 380] width 1568 height 760
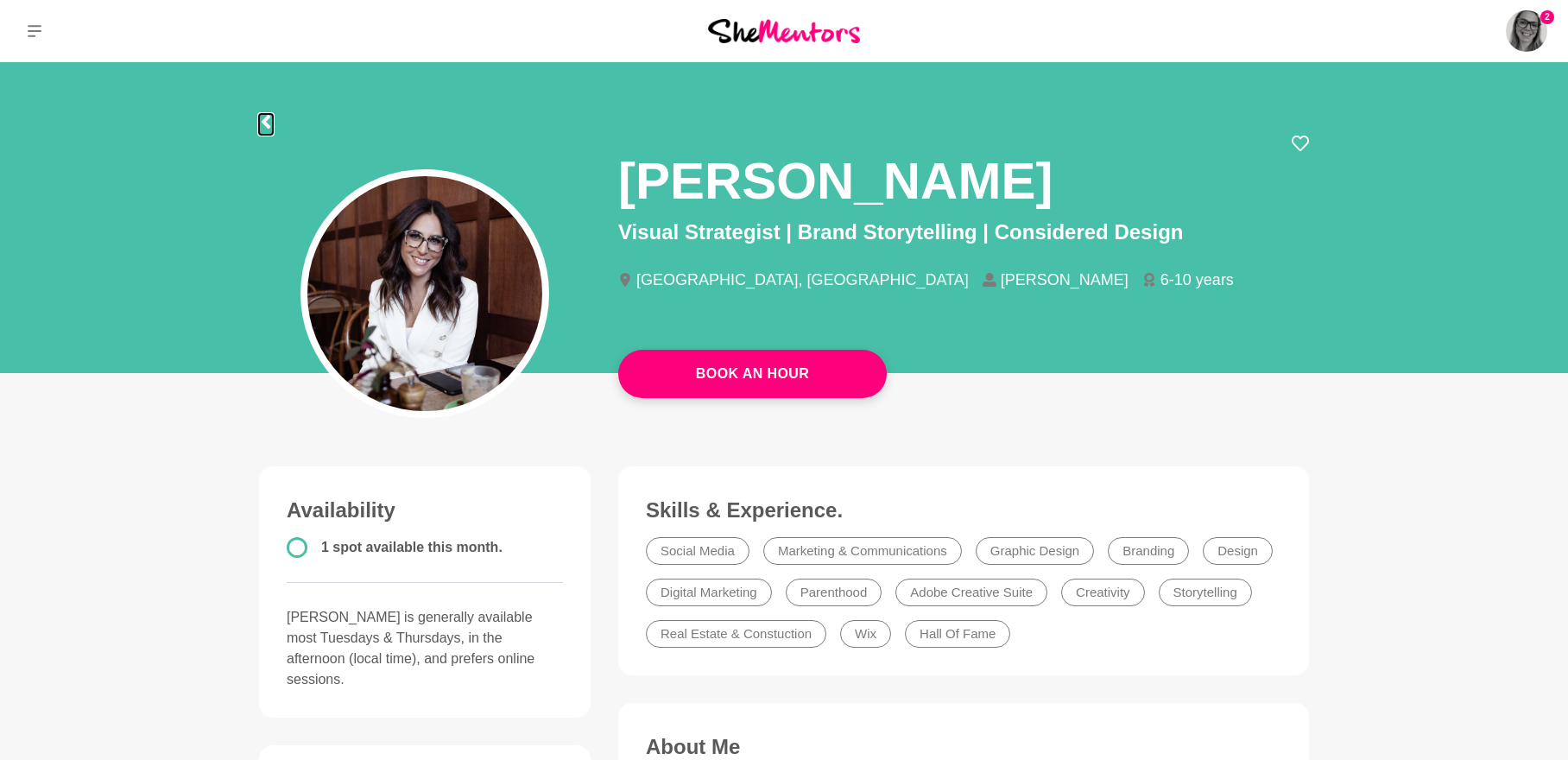
click at [261, 125] on icon at bounding box center [266, 122] width 14 height 14
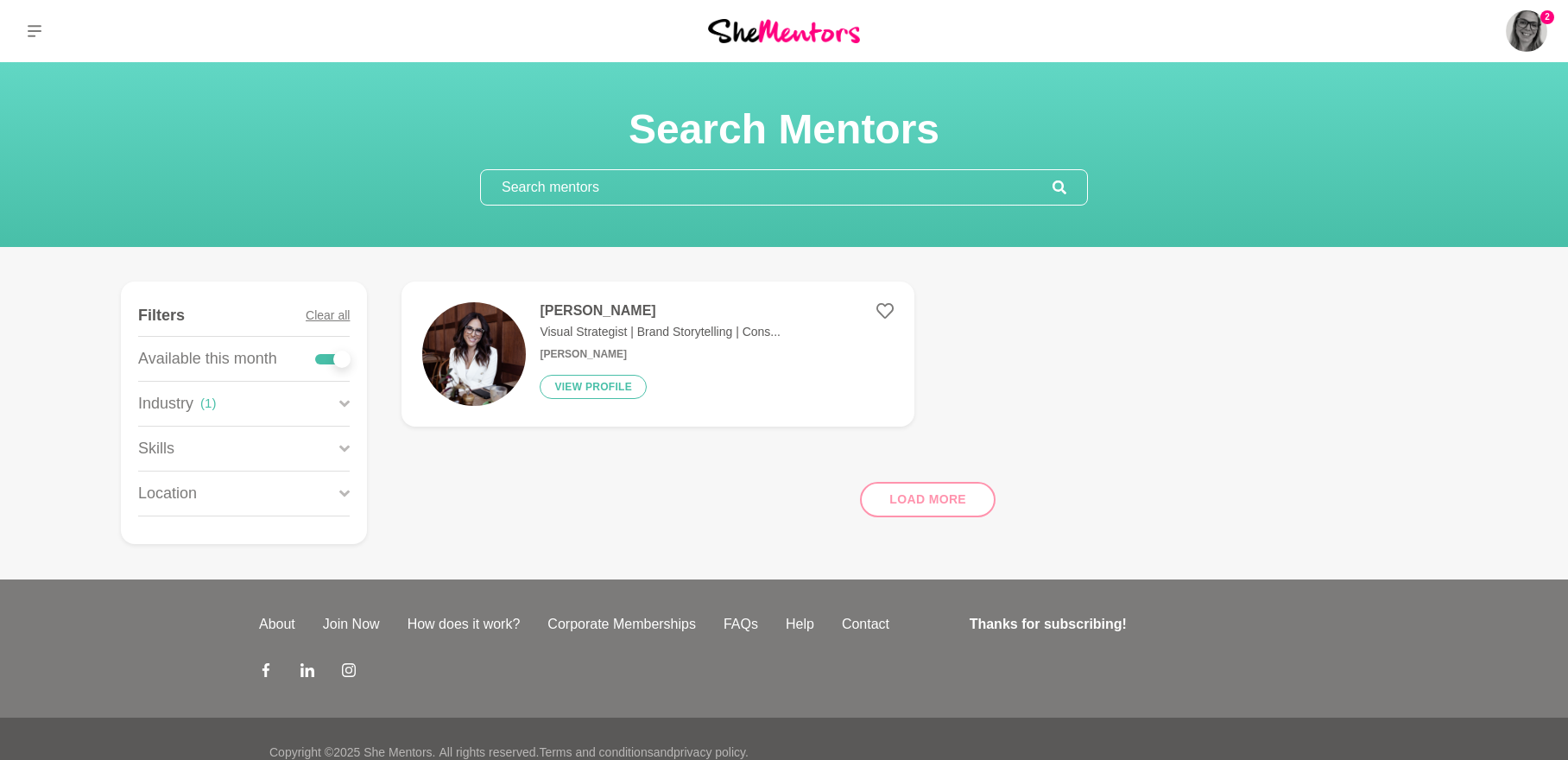
click at [217, 406] on div "Industry ( 1 )" at bounding box center [244, 403] width 212 height 44
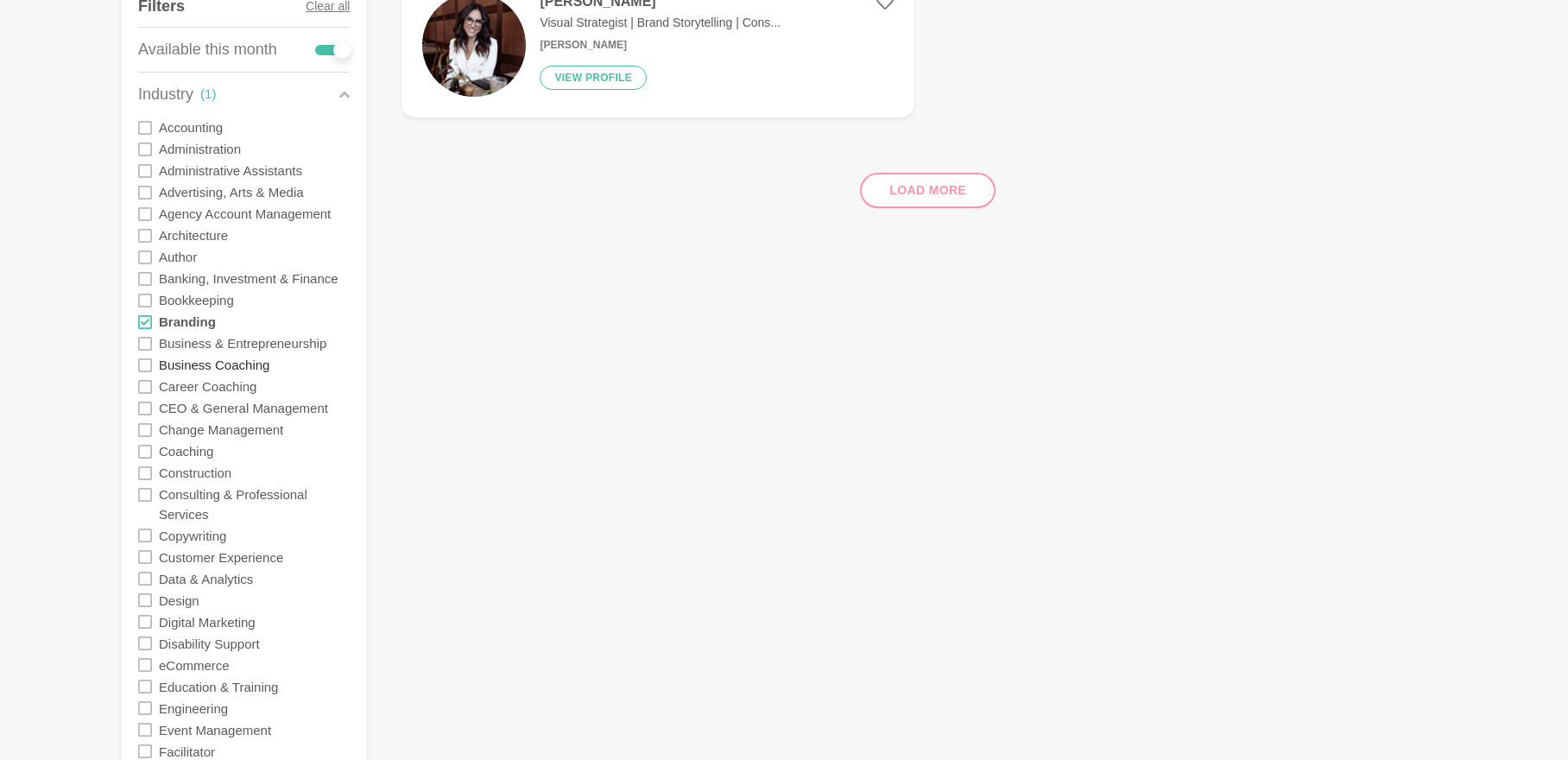
scroll to position [259, 0]
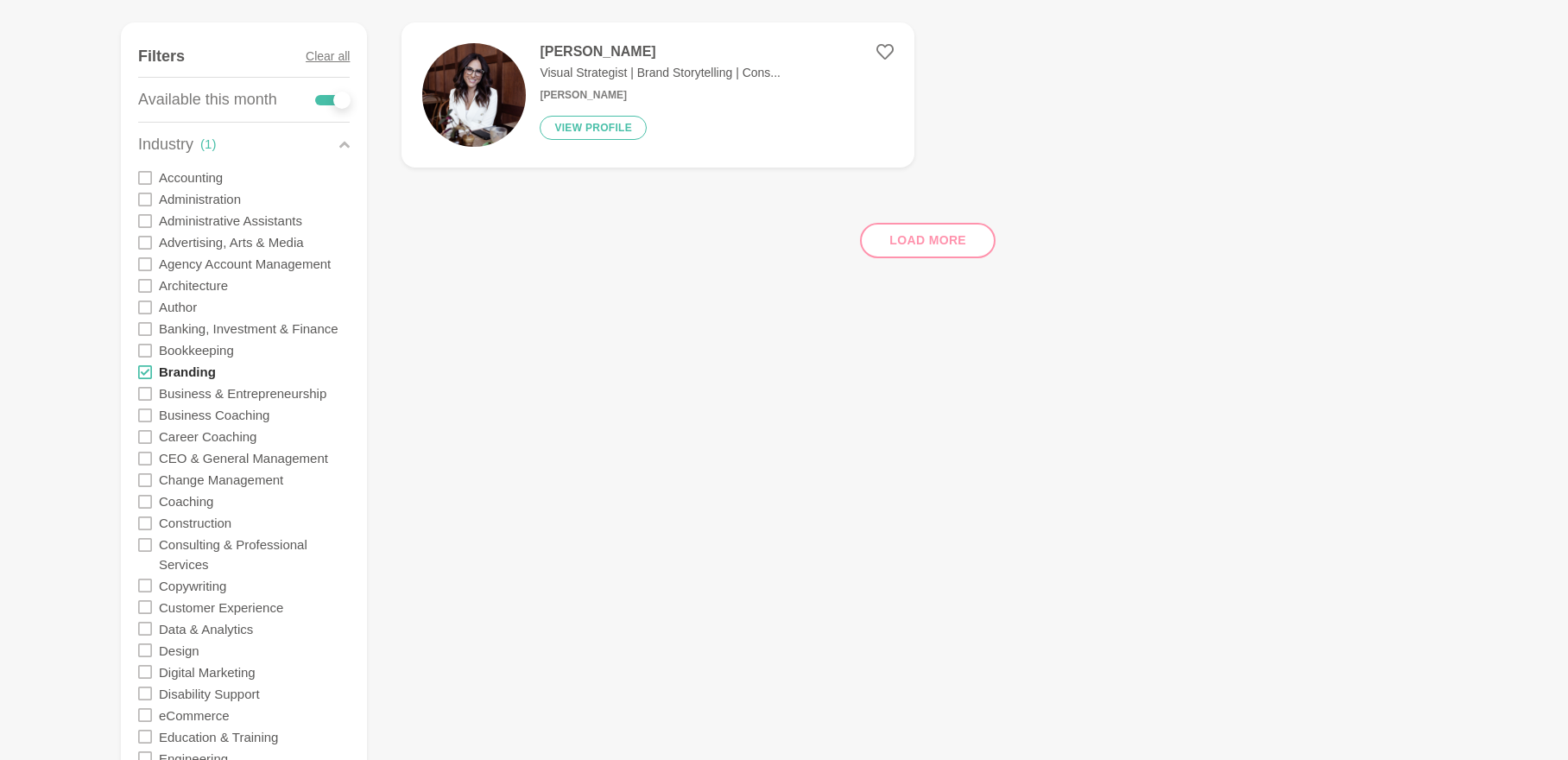
click at [187, 372] on label "Branding" at bounding box center [186, 371] width 57 height 22
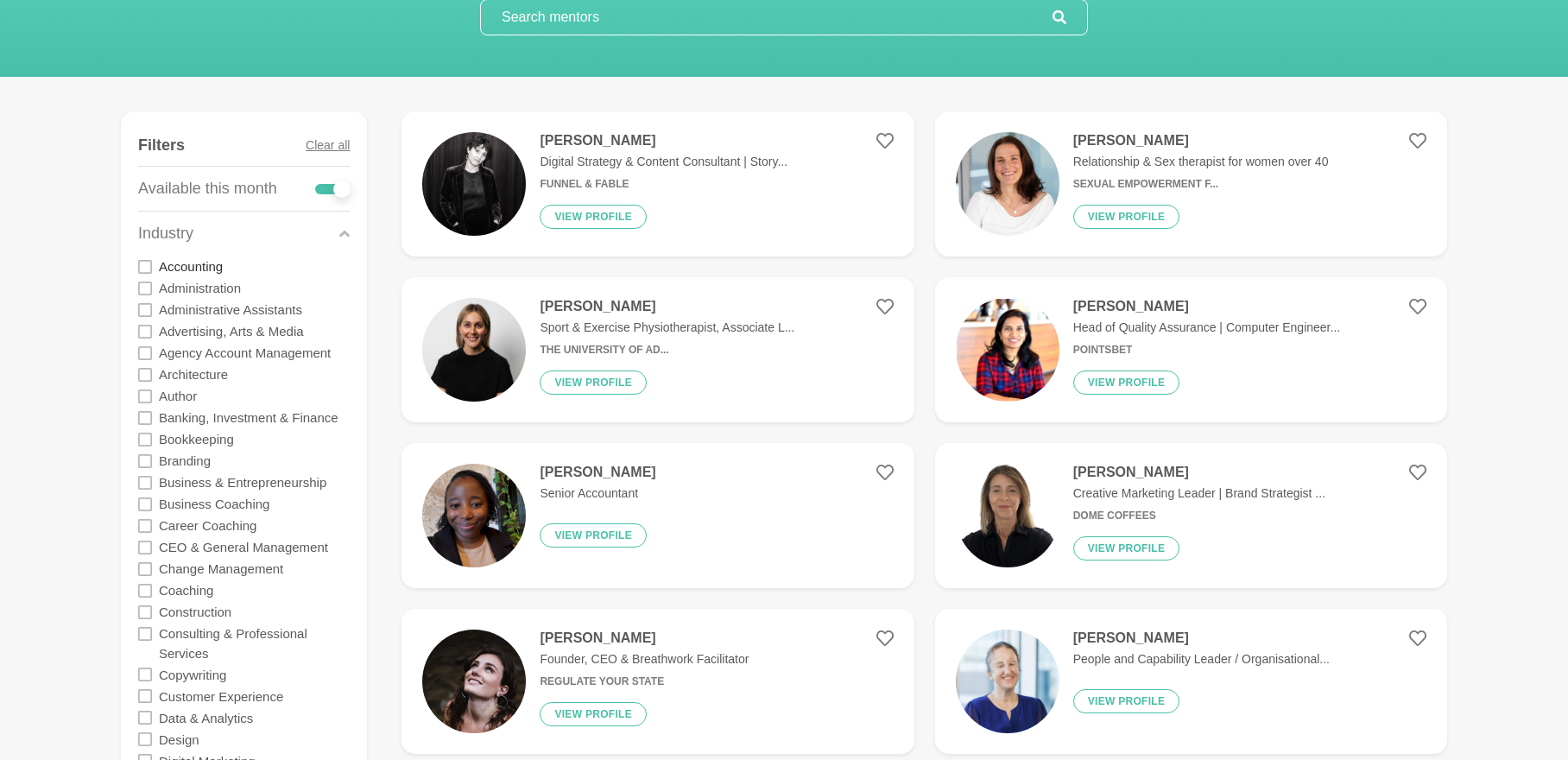
scroll to position [172, 0]
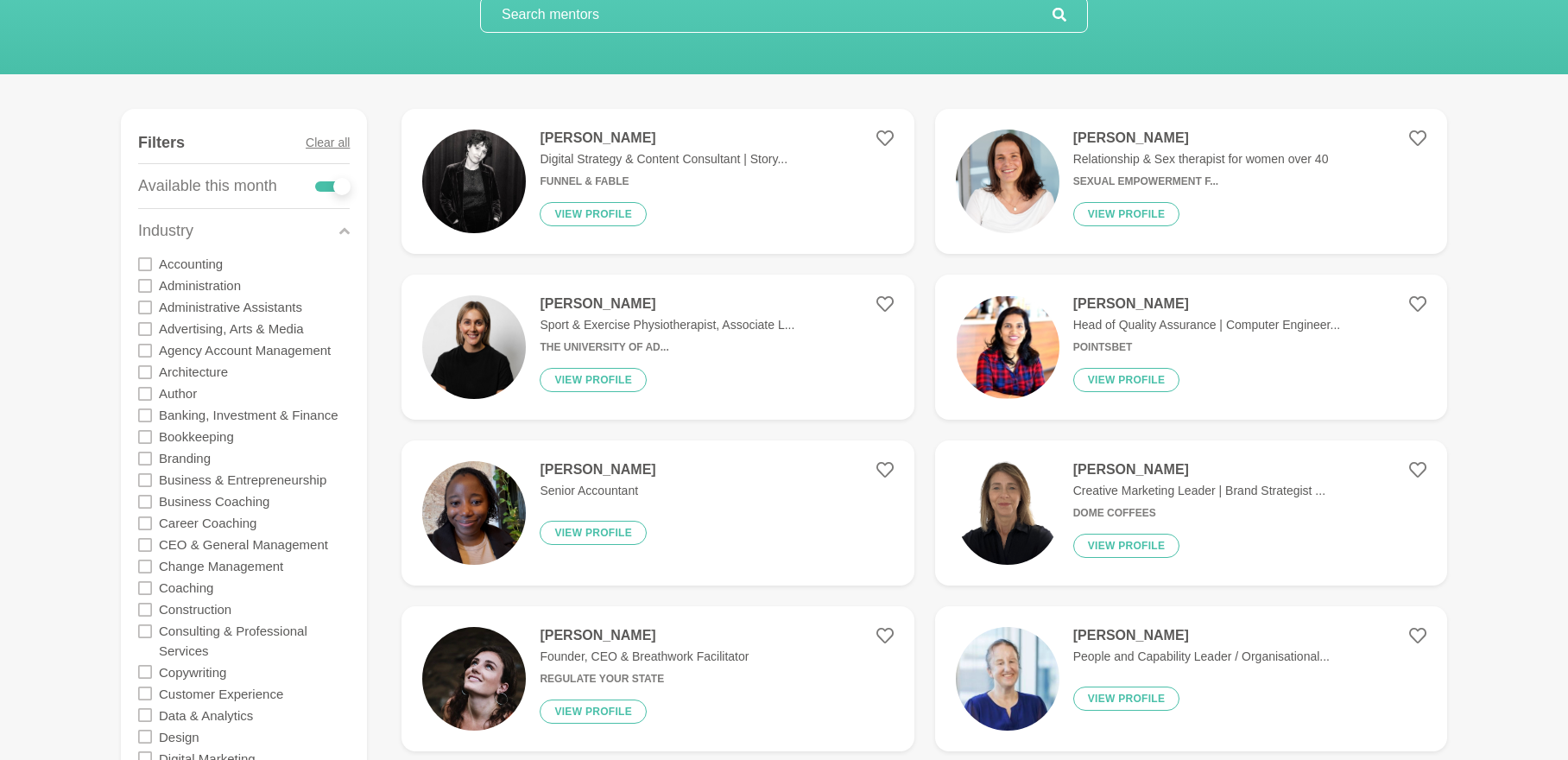
click at [144, 307] on icon at bounding box center [145, 307] width 14 height 14
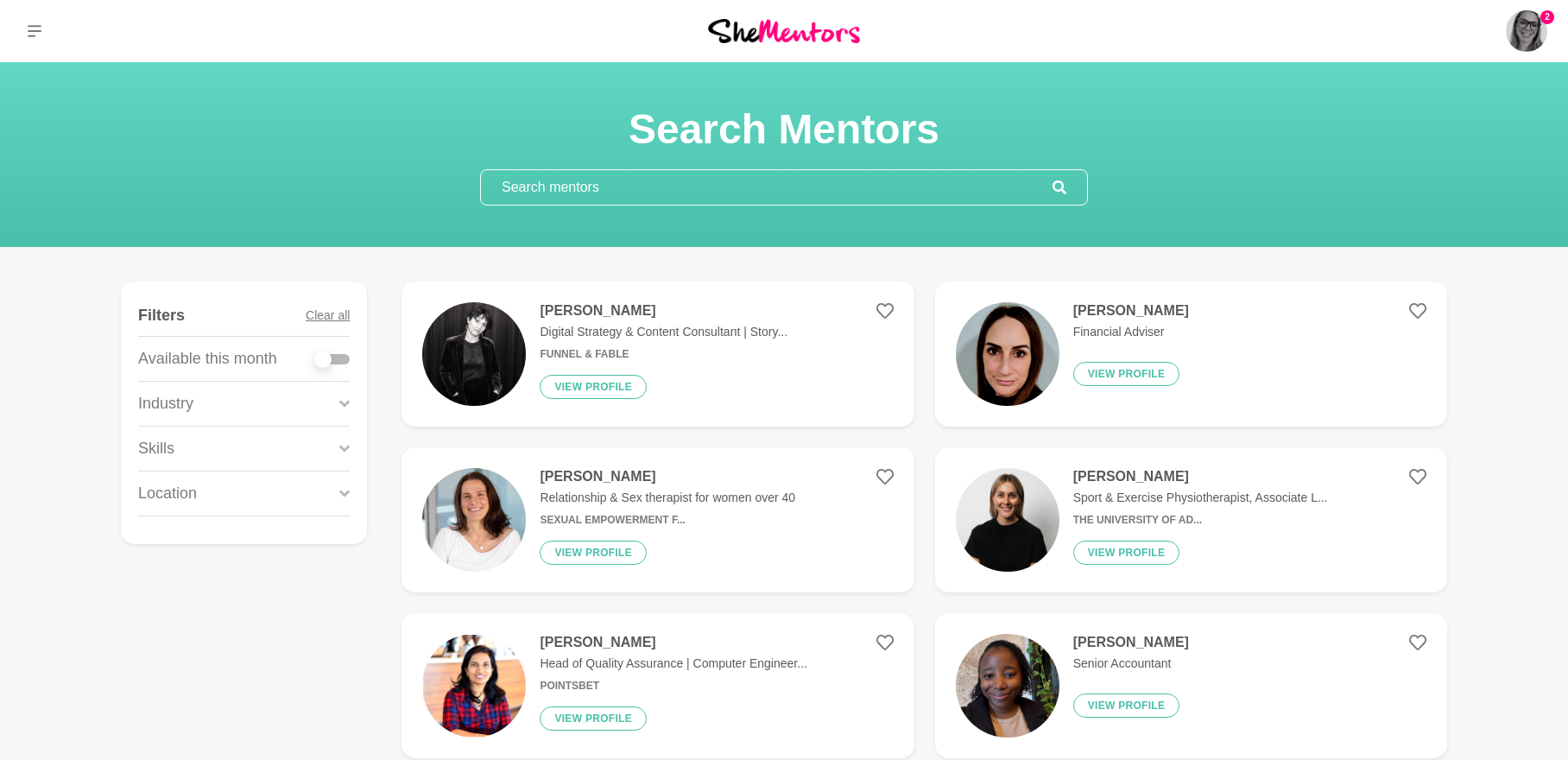
click at [340, 360] on div at bounding box center [333, 360] width 35 height 10
checkbox input "true"
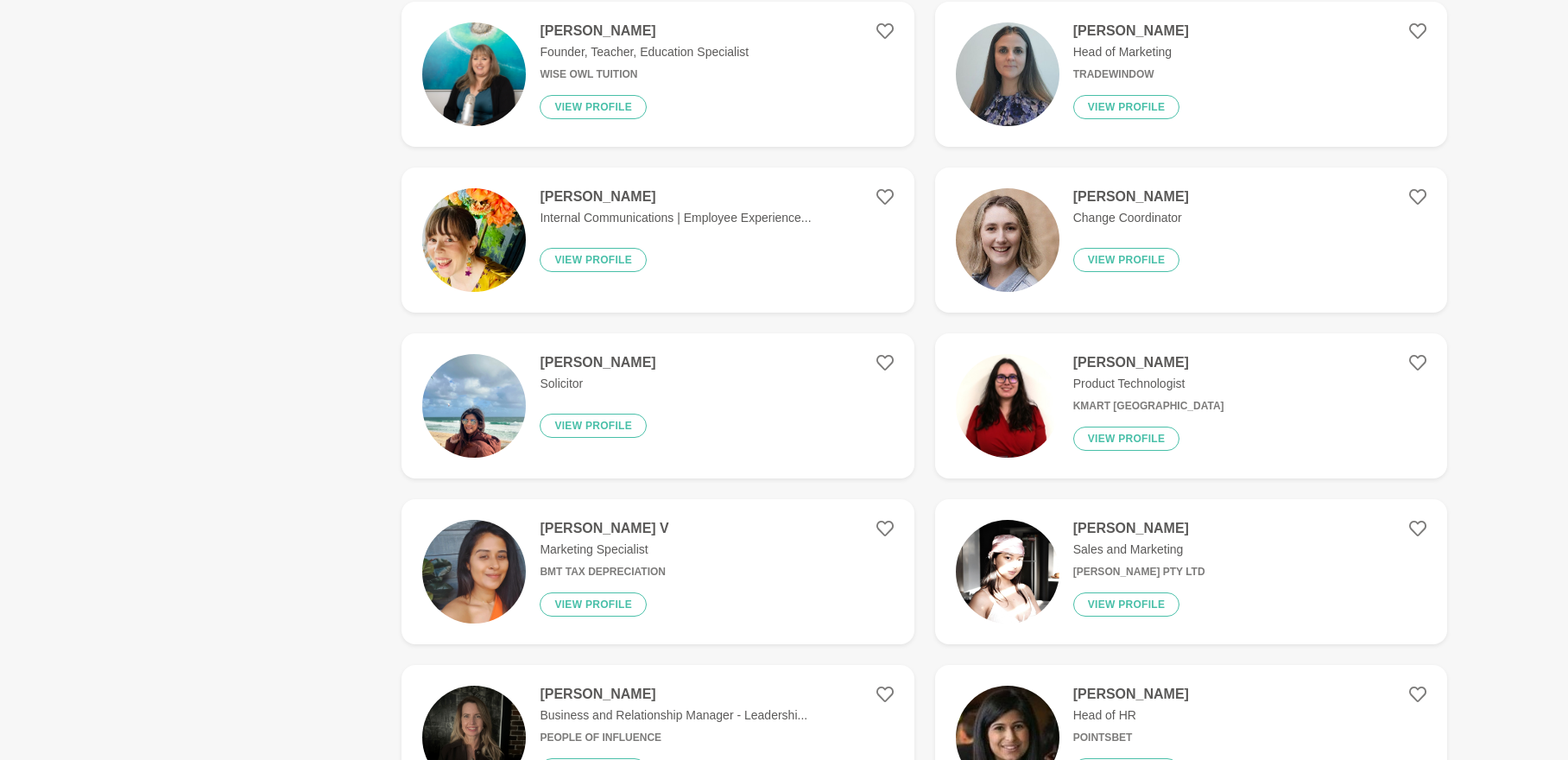
scroll to position [1381, 0]
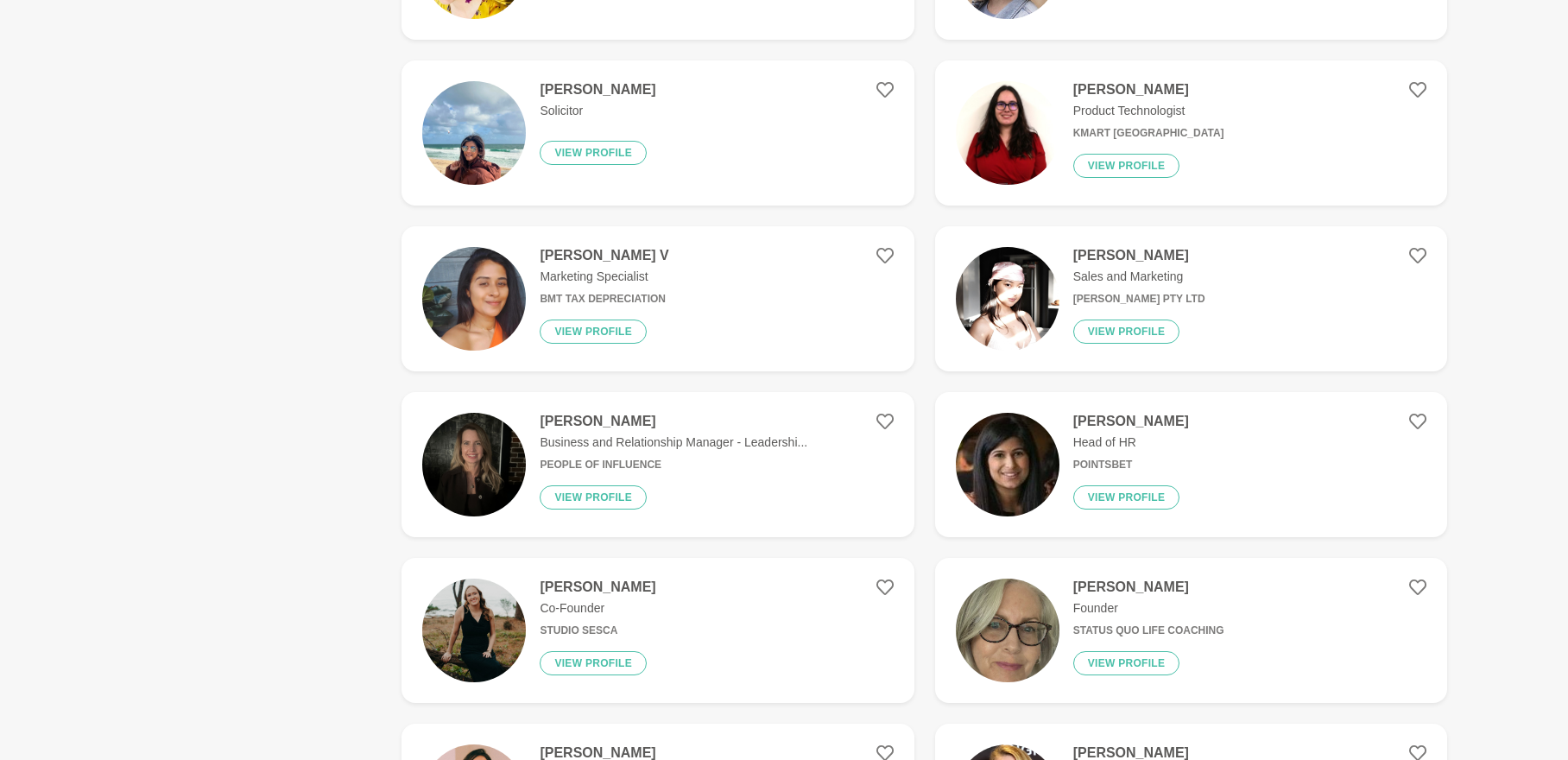
click at [599, 420] on h4 "[PERSON_NAME]" at bounding box center [673, 421] width 267 height 17
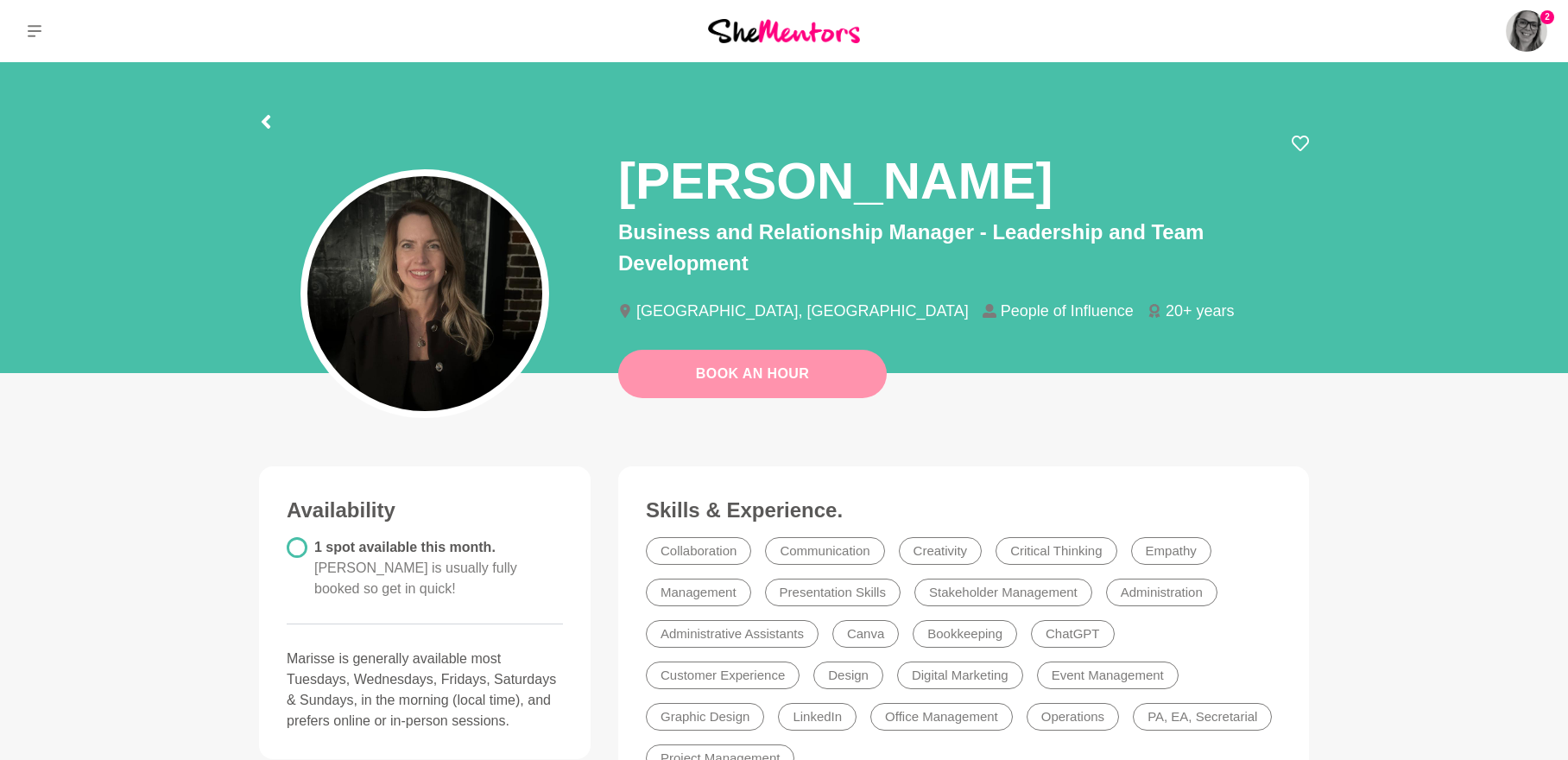
click at [761, 373] on link "Book An Hour" at bounding box center [752, 374] width 268 height 49
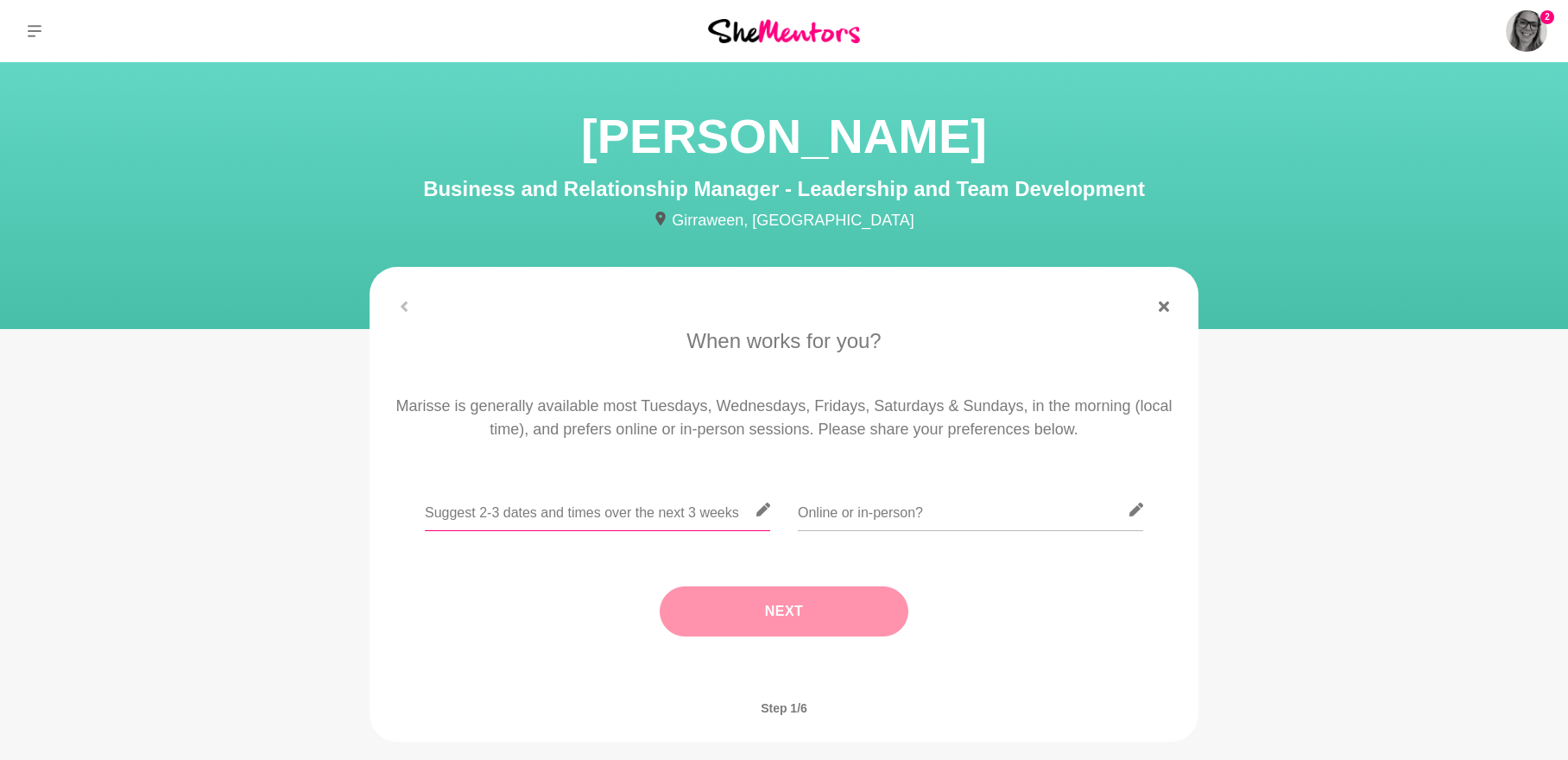
click at [656, 516] on input "text" at bounding box center [597, 509] width 346 height 43
click at [636, 514] on input "text" at bounding box center [597, 509] width 346 height 43
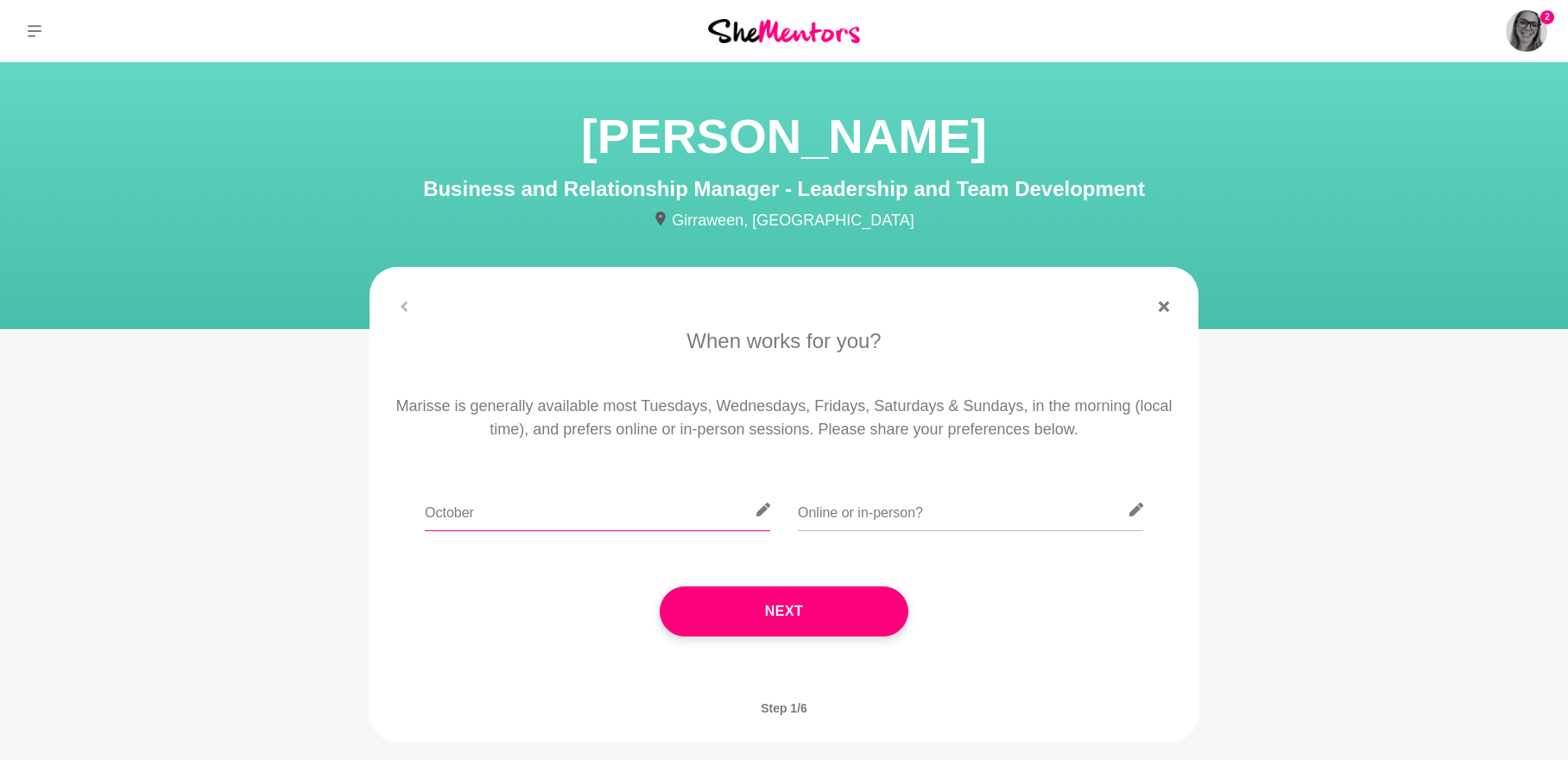
drag, startPoint x: 474, startPoint y: 511, endPoint x: 364, endPoint y: 516, distance: 110.1
click at [364, 516] on section "When works for you? Marisse is generally available most Tuesdays, Wednesdays, F…" at bounding box center [784, 503] width 884 height 474
click at [509, 515] on input "[DATE] 11am or [DATE] 11am" at bounding box center [597, 509] width 346 height 43
drag, startPoint x: 736, startPoint y: 511, endPoint x: 612, endPoint y: 514, distance: 124.0
click at [612, 514] on input "September 17/19/24 @ 11am or [DATE] 11am" at bounding box center [597, 509] width 346 height 43
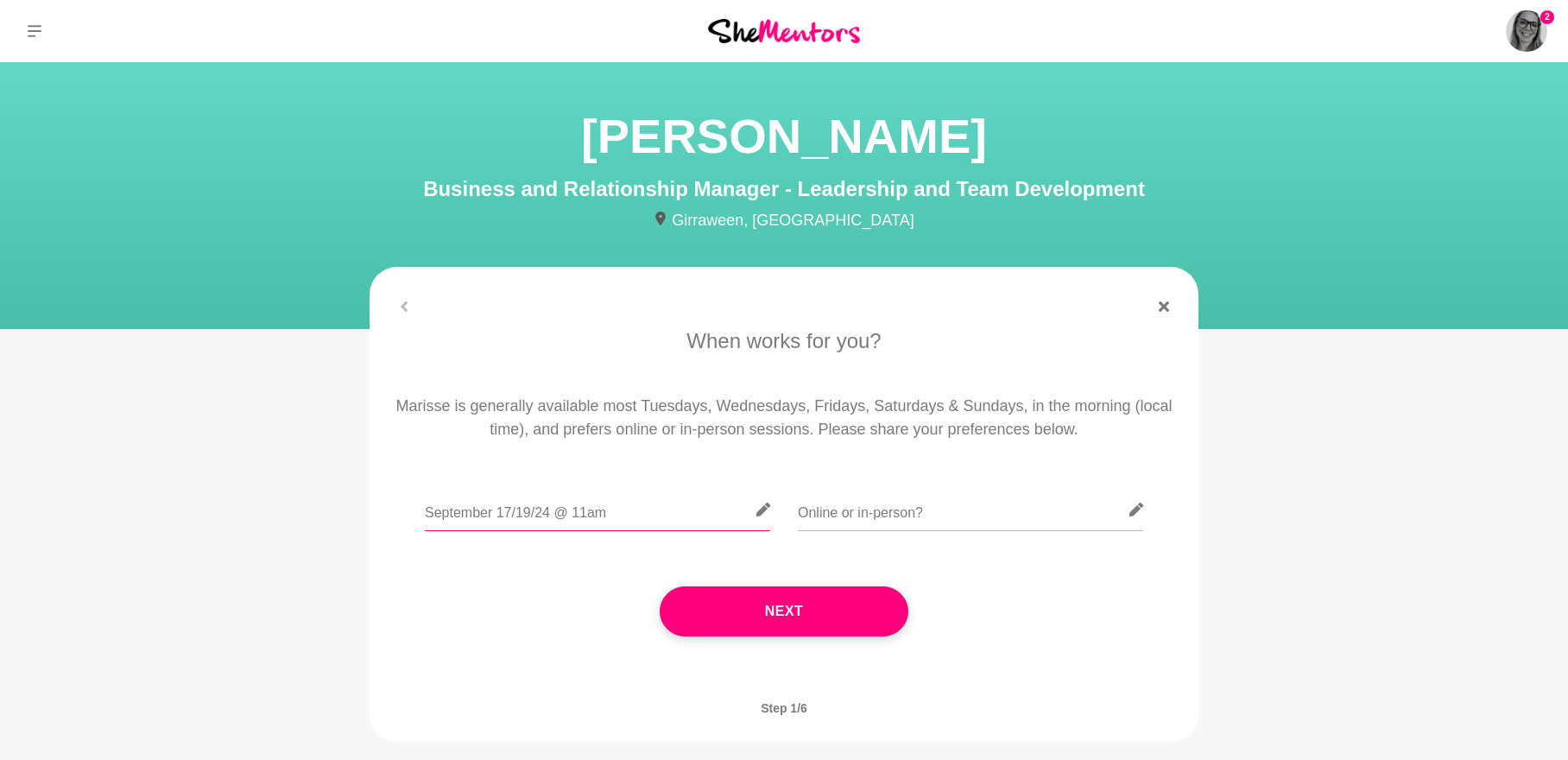
click at [514, 513] on input "September 17/19/24 @ 11am" at bounding box center [597, 509] width 346 height 43
type input "[DATE] 19th 24th @ 11am"
click at [904, 519] on input "text" at bounding box center [970, 509] width 346 height 43
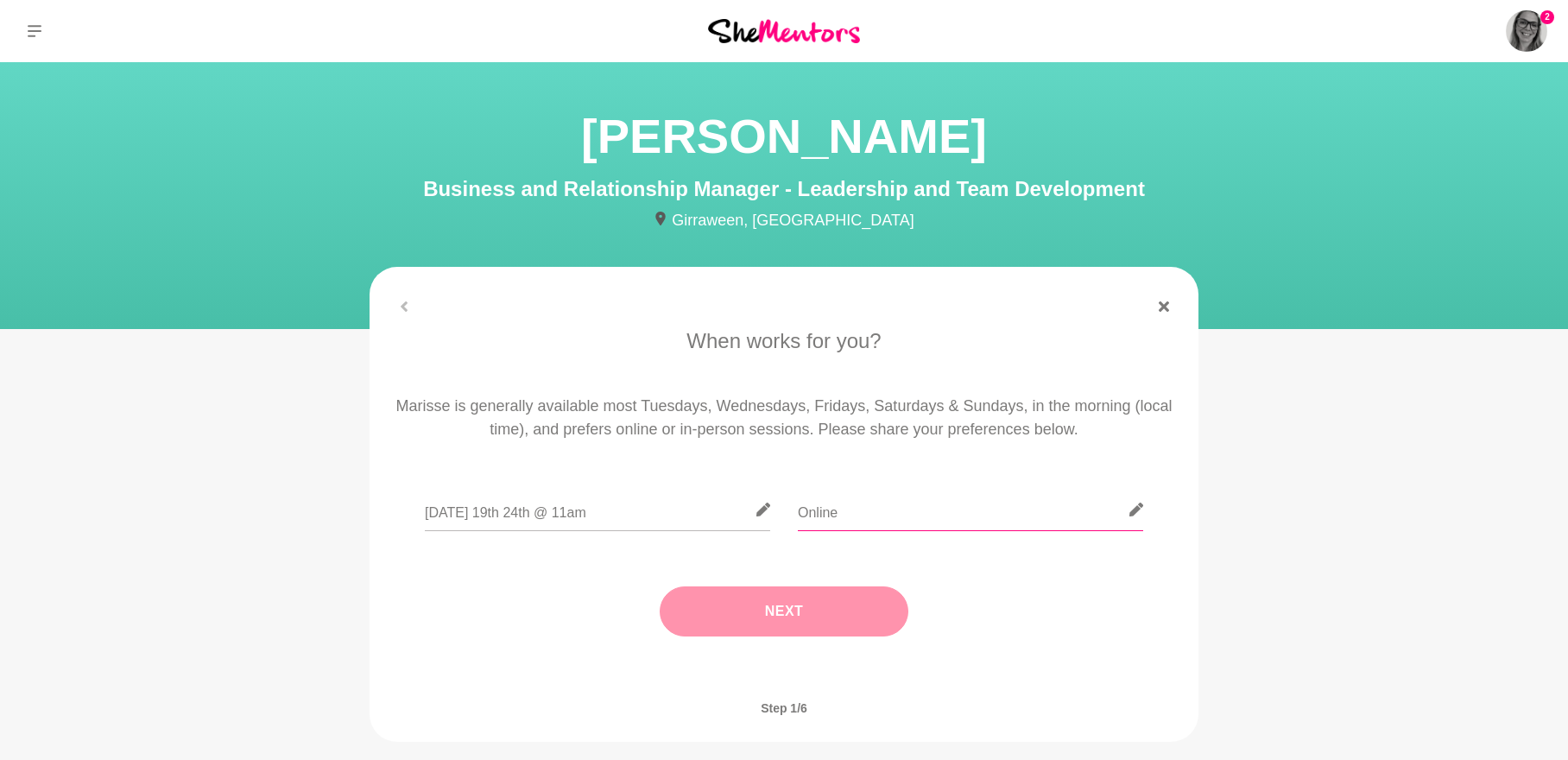
type input "Online"
click at [769, 615] on button "Next" at bounding box center [784, 611] width 249 height 50
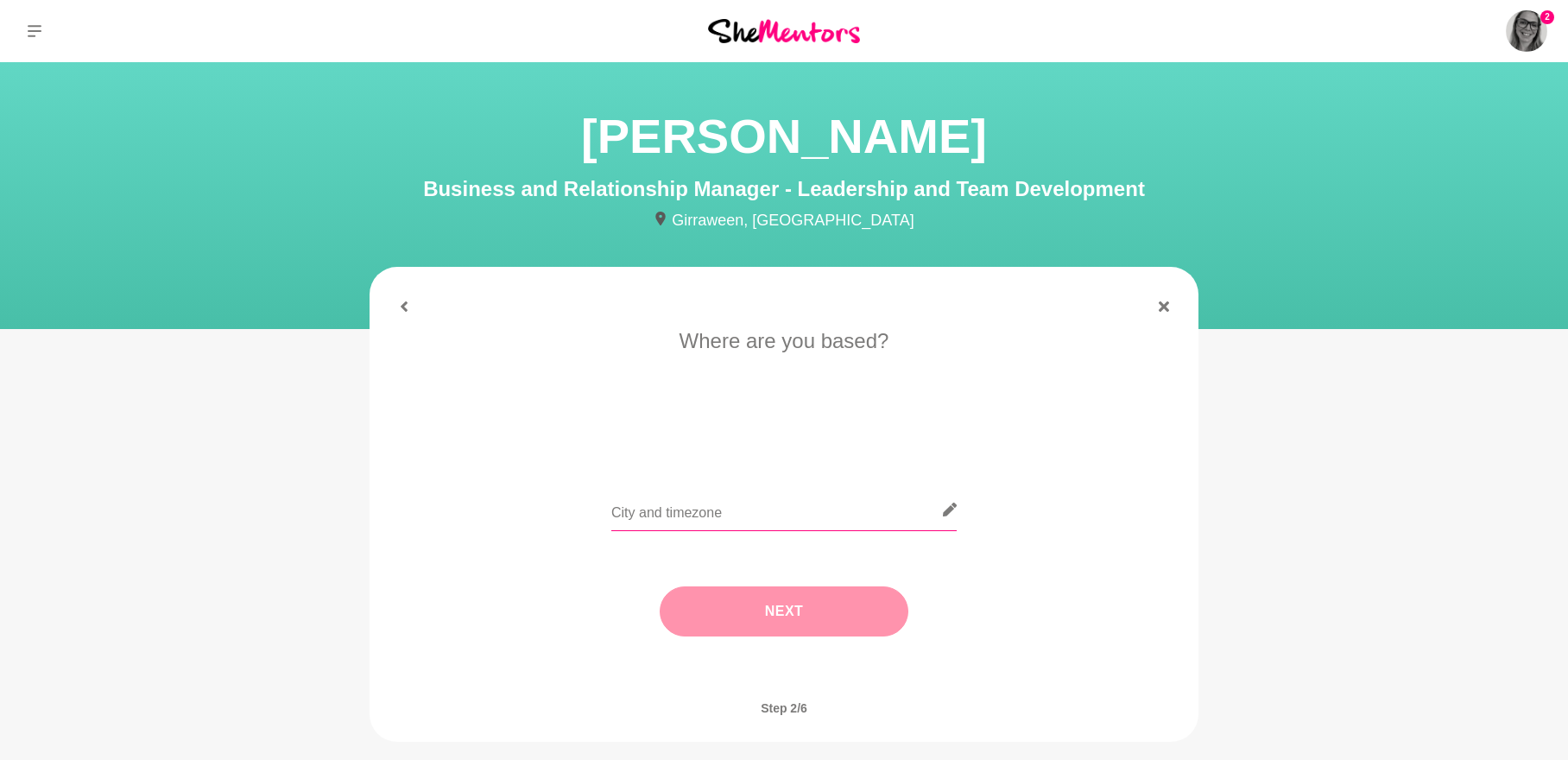
click at [733, 519] on input "text" at bounding box center [784, 509] width 346 height 43
type input "[GEOGRAPHIC_DATA]"
click at [777, 610] on button "Next" at bounding box center [784, 611] width 249 height 50
click at [850, 441] on li "I need tips" at bounding box center [852, 437] width 89 height 28
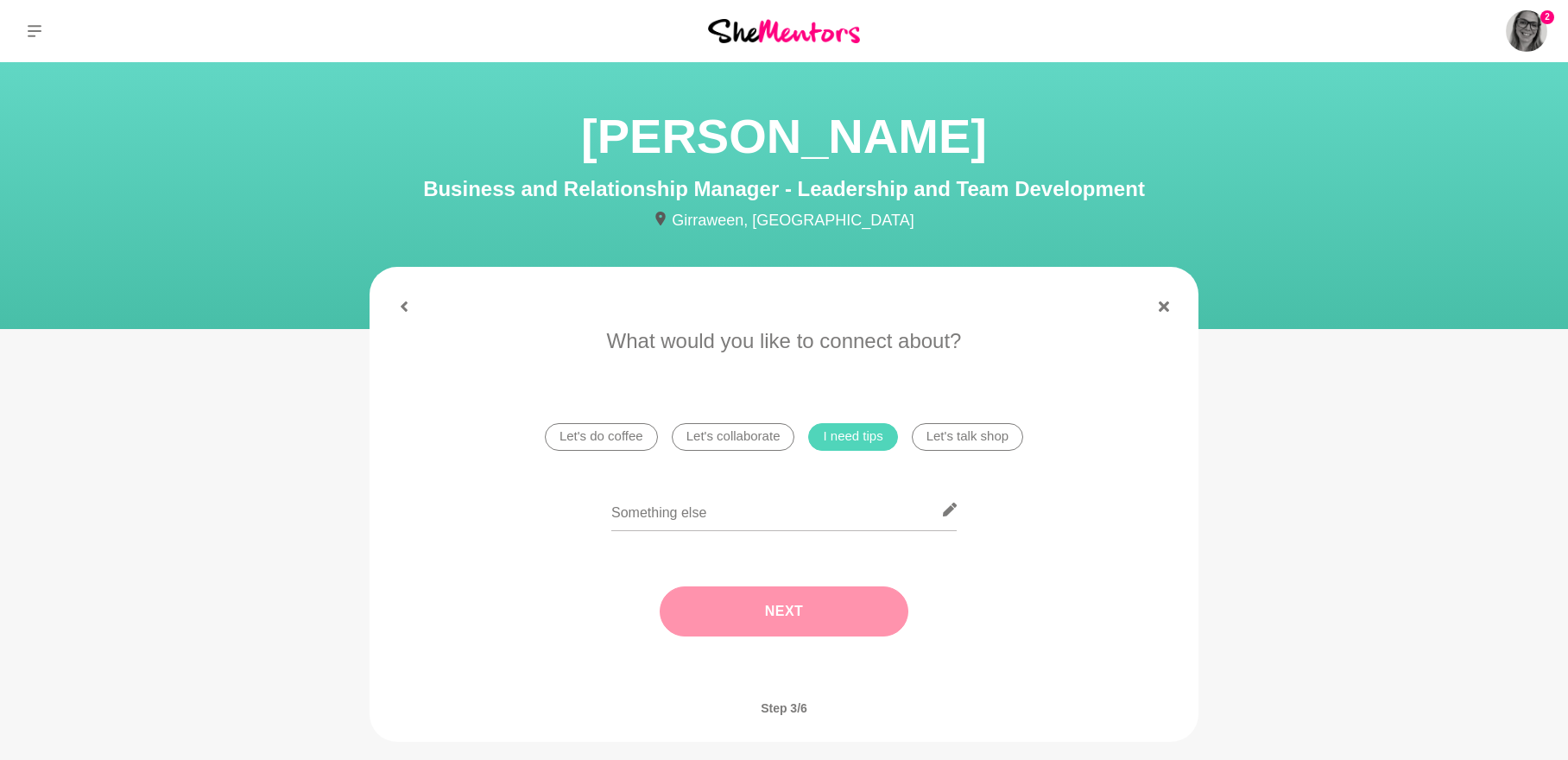
click at [799, 611] on button "Next" at bounding box center [784, 611] width 249 height 50
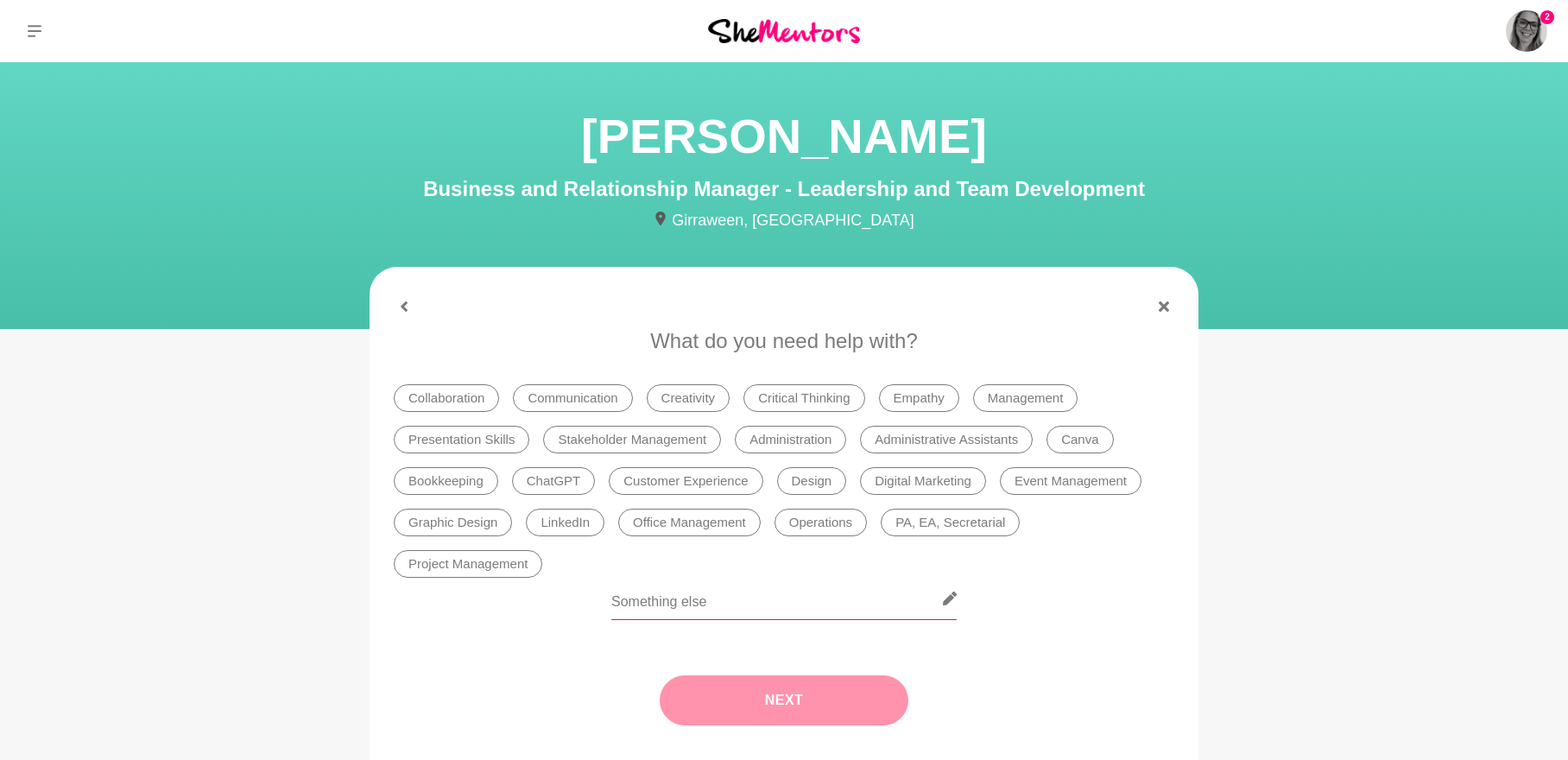
click at [799, 611] on input "text" at bounding box center [784, 598] width 346 height 43
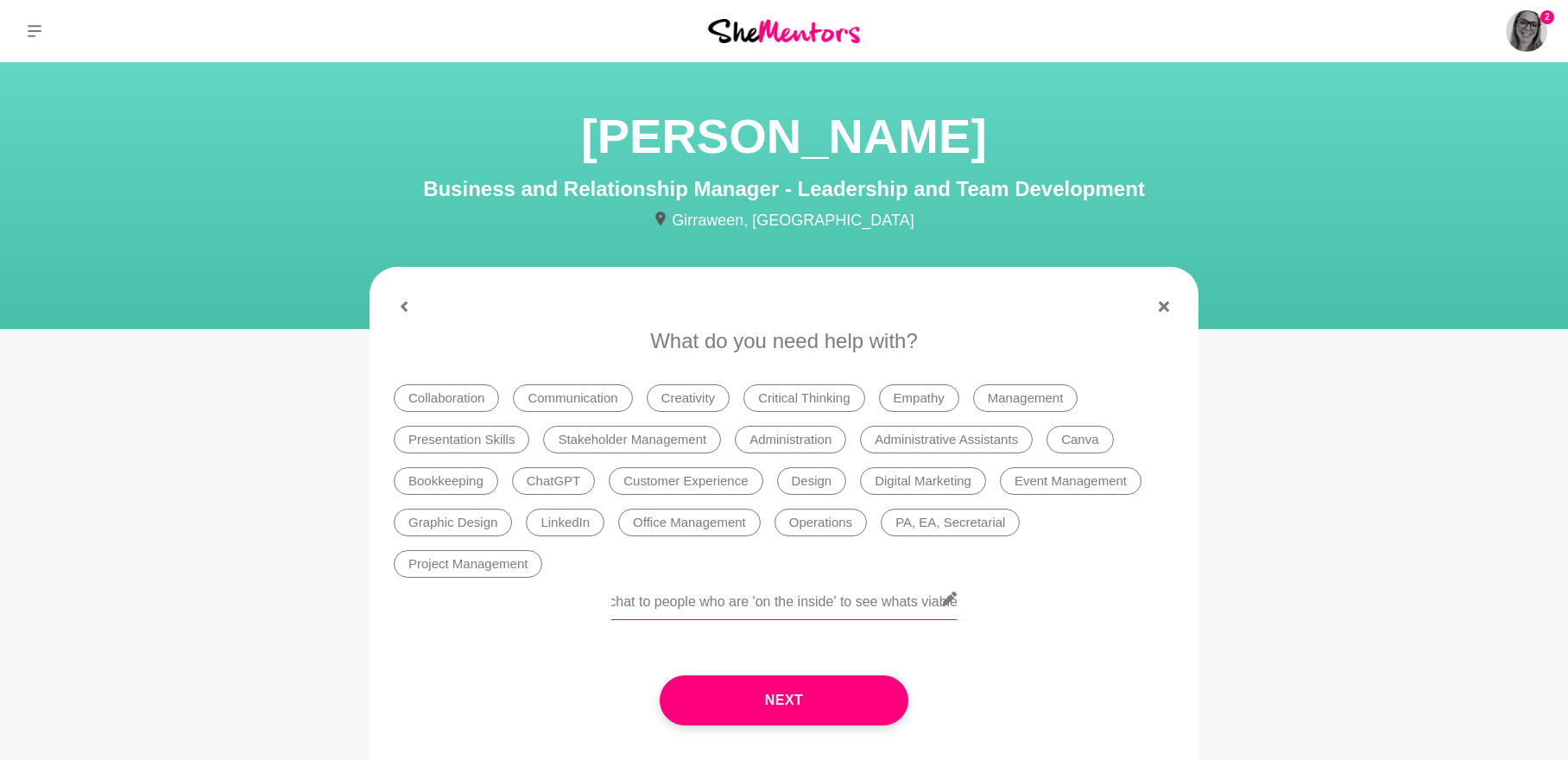
scroll to position [0, 1199]
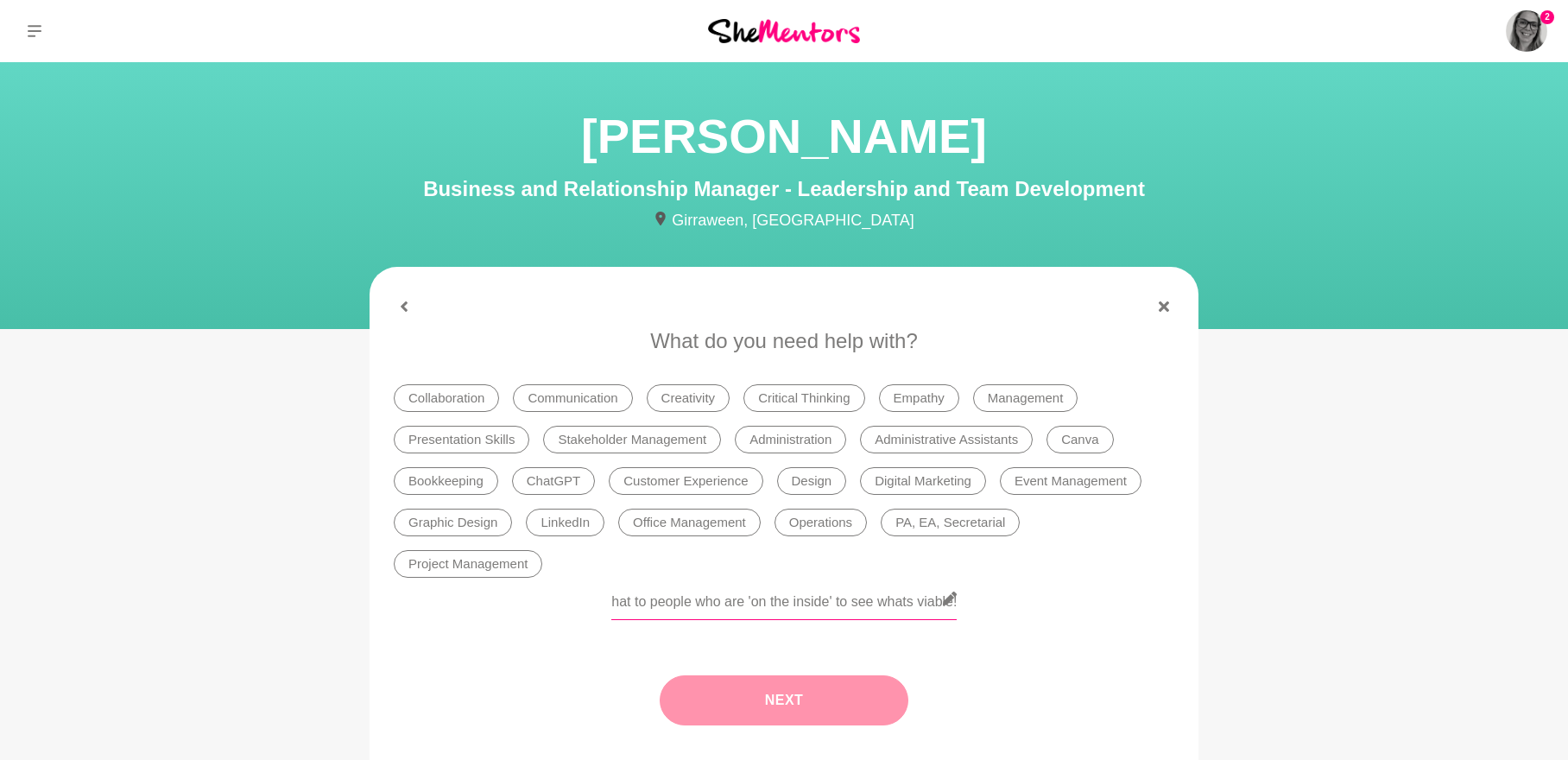
type input "I'm keen to understand how those in roles like yours make your operational deci…"
click at [737, 677] on button "Next" at bounding box center [784, 700] width 249 height 50
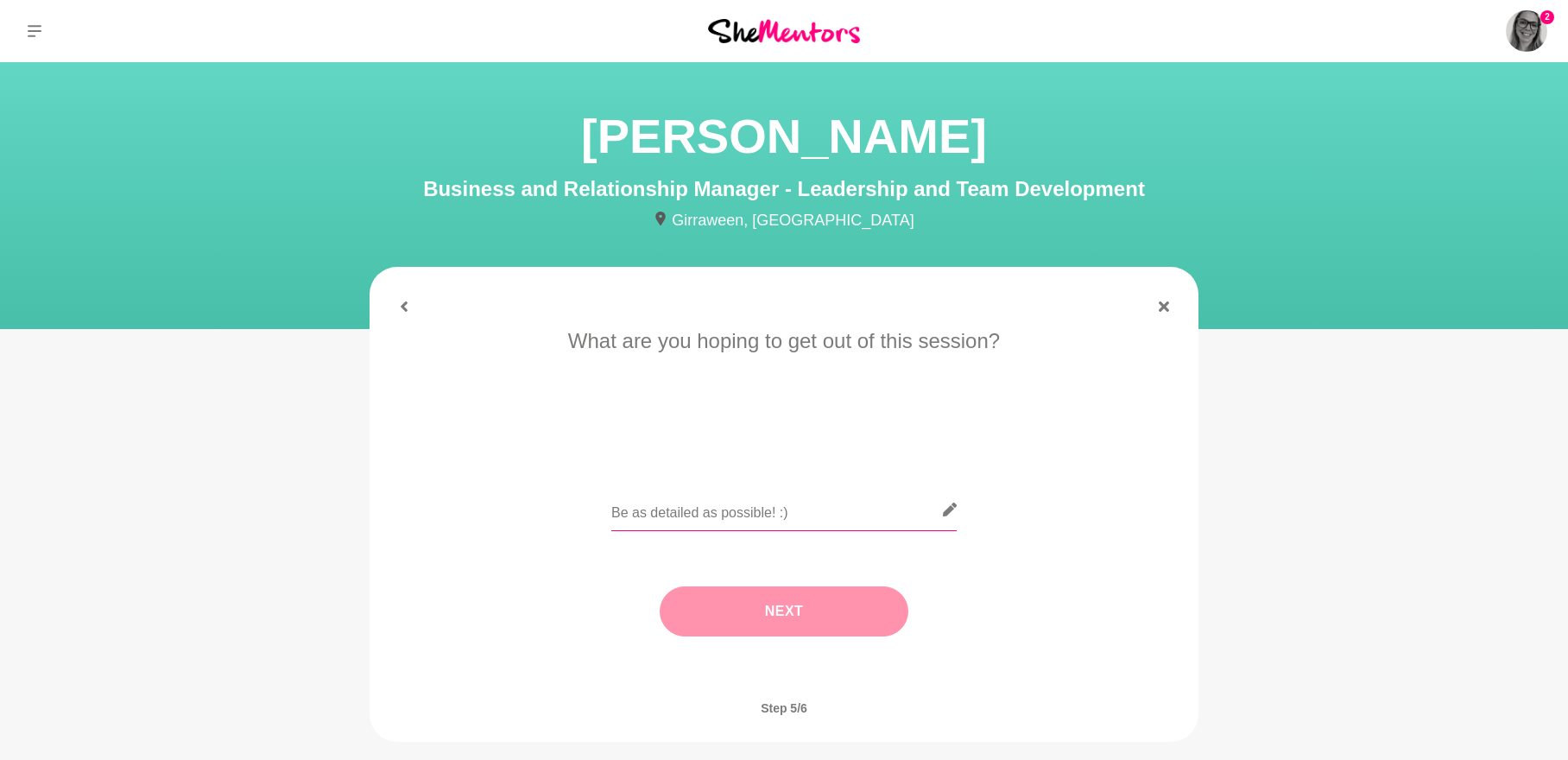
click at [649, 501] on input "text" at bounding box center [784, 509] width 346 height 43
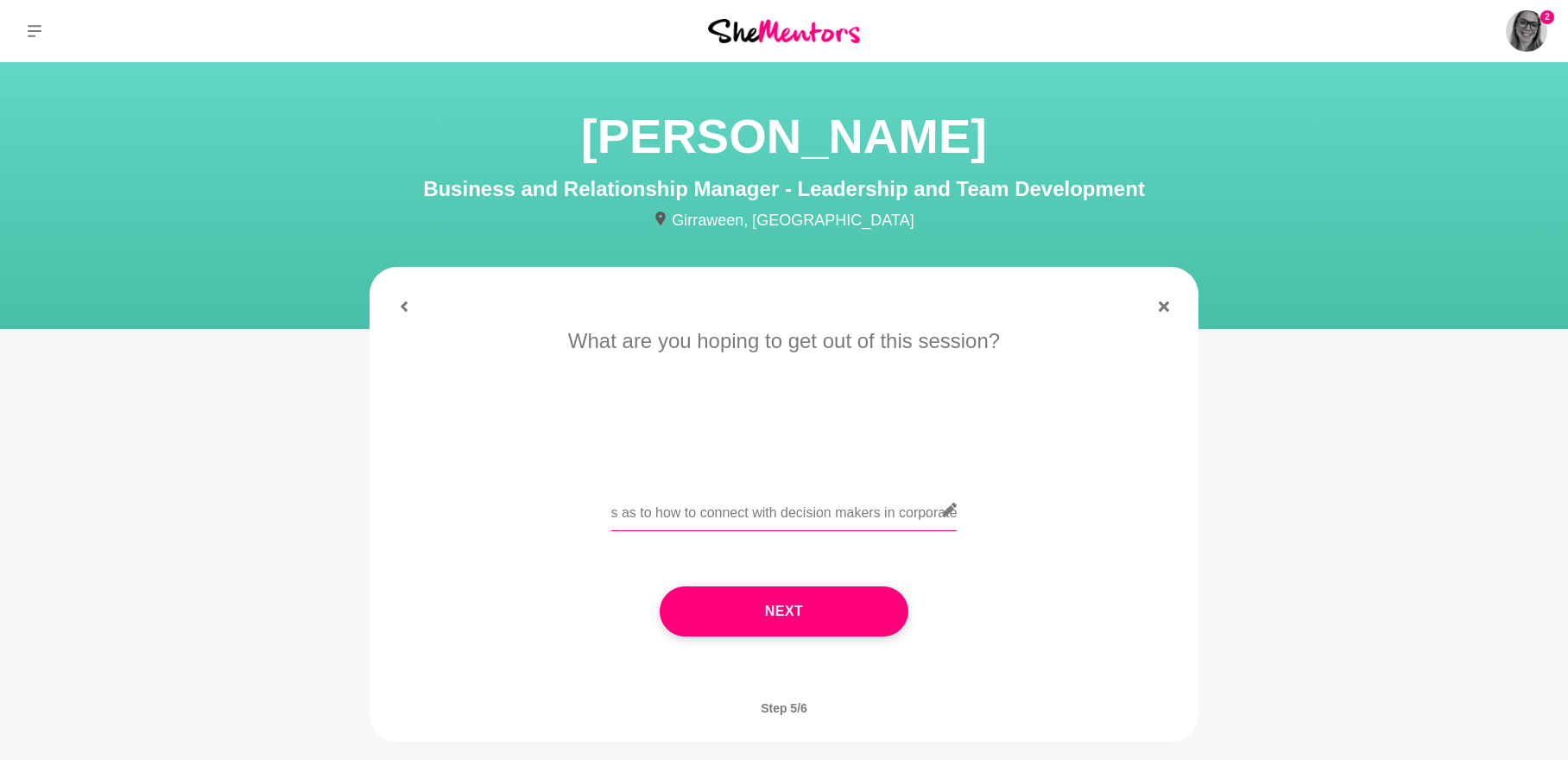
scroll to position [0, 71]
click at [777, 515] on input "Some ideas as to how to connect with decision makers in corporate!" at bounding box center [784, 509] width 346 height 43
type input "Some ideas as to how to connect with operational decision makers in corporate!"
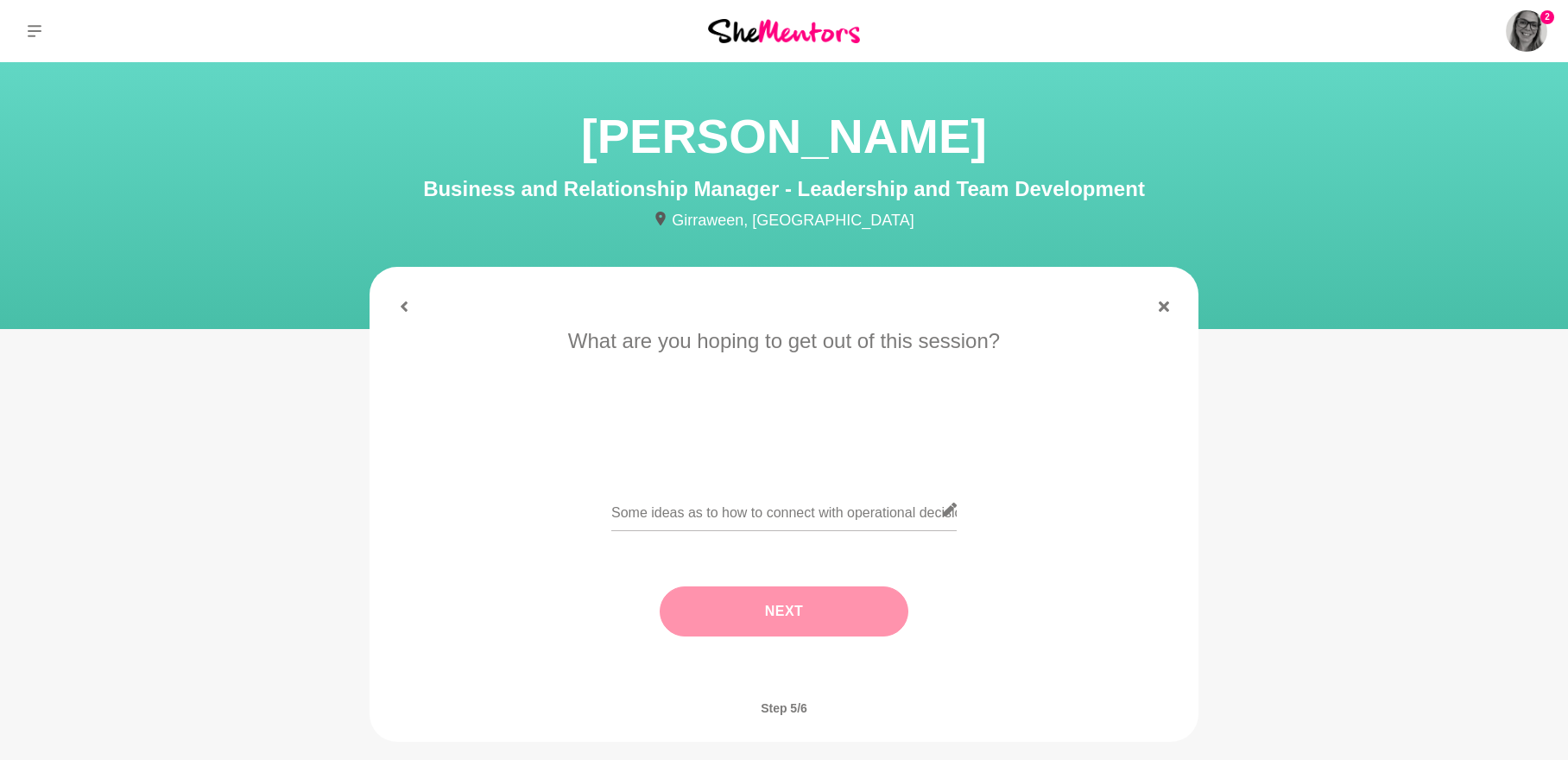
click at [804, 617] on button "Next" at bounding box center [784, 611] width 249 height 50
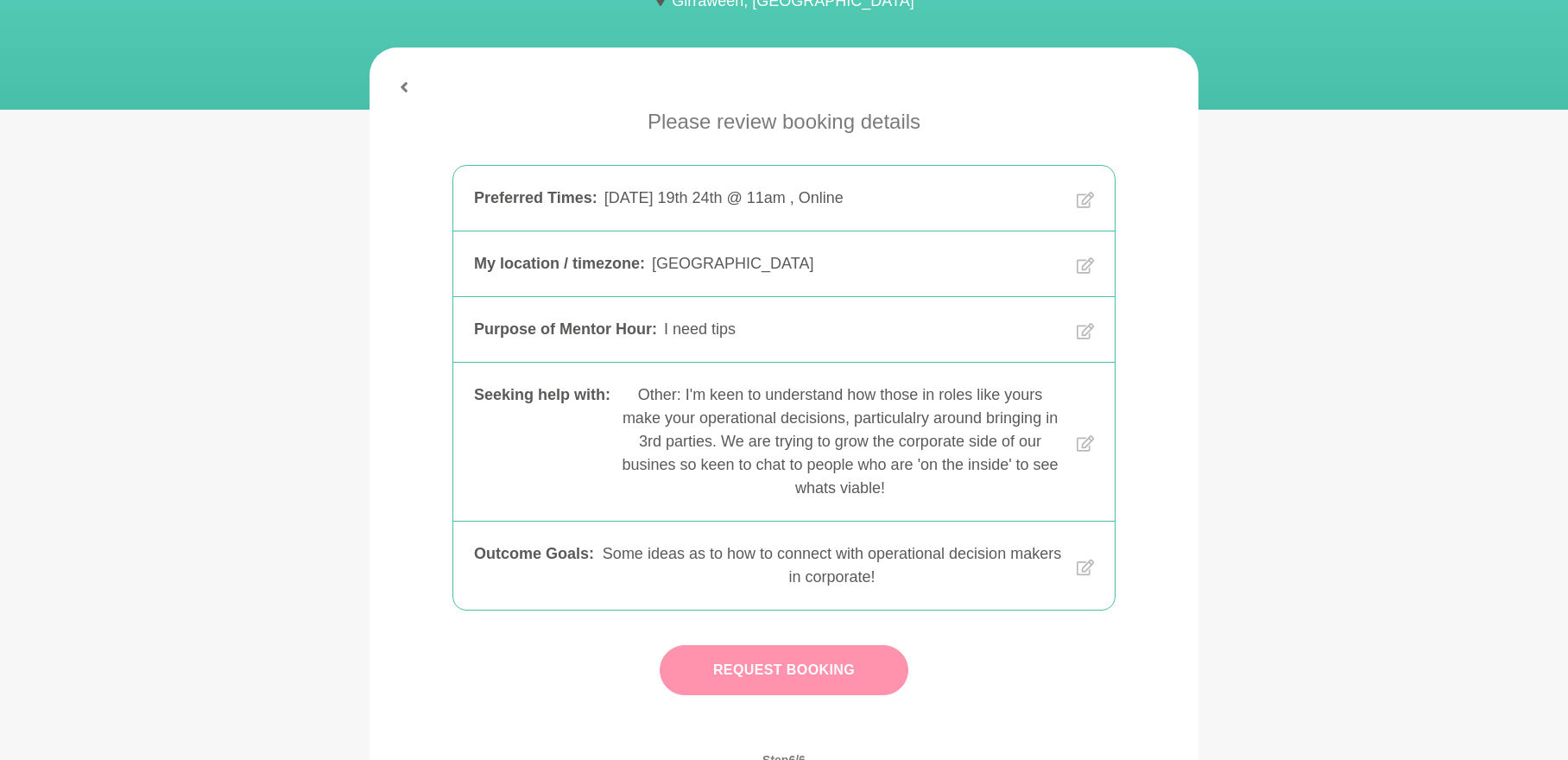
scroll to position [346, 0]
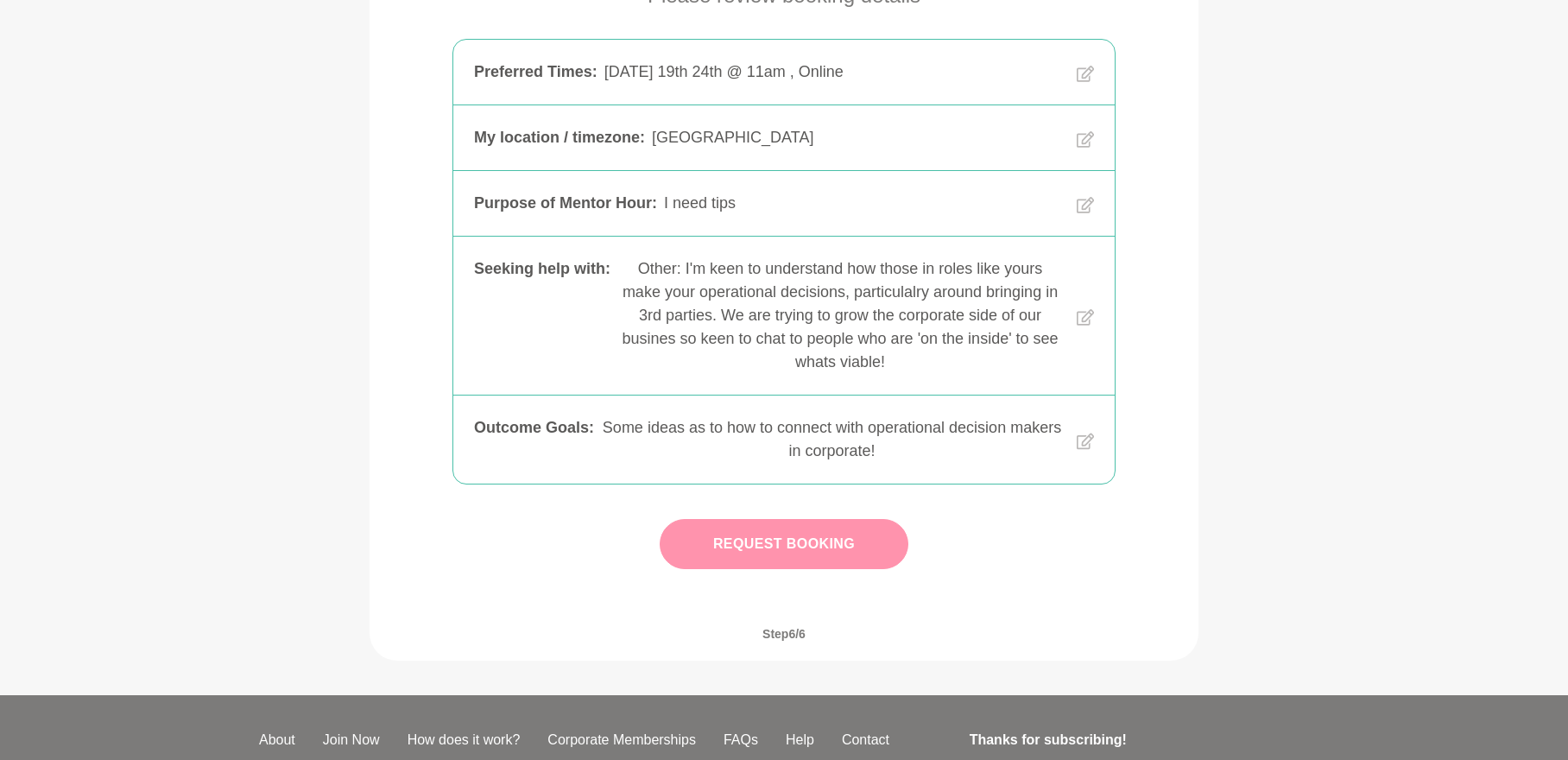
click at [764, 548] on button "Request Booking" at bounding box center [784, 544] width 249 height 50
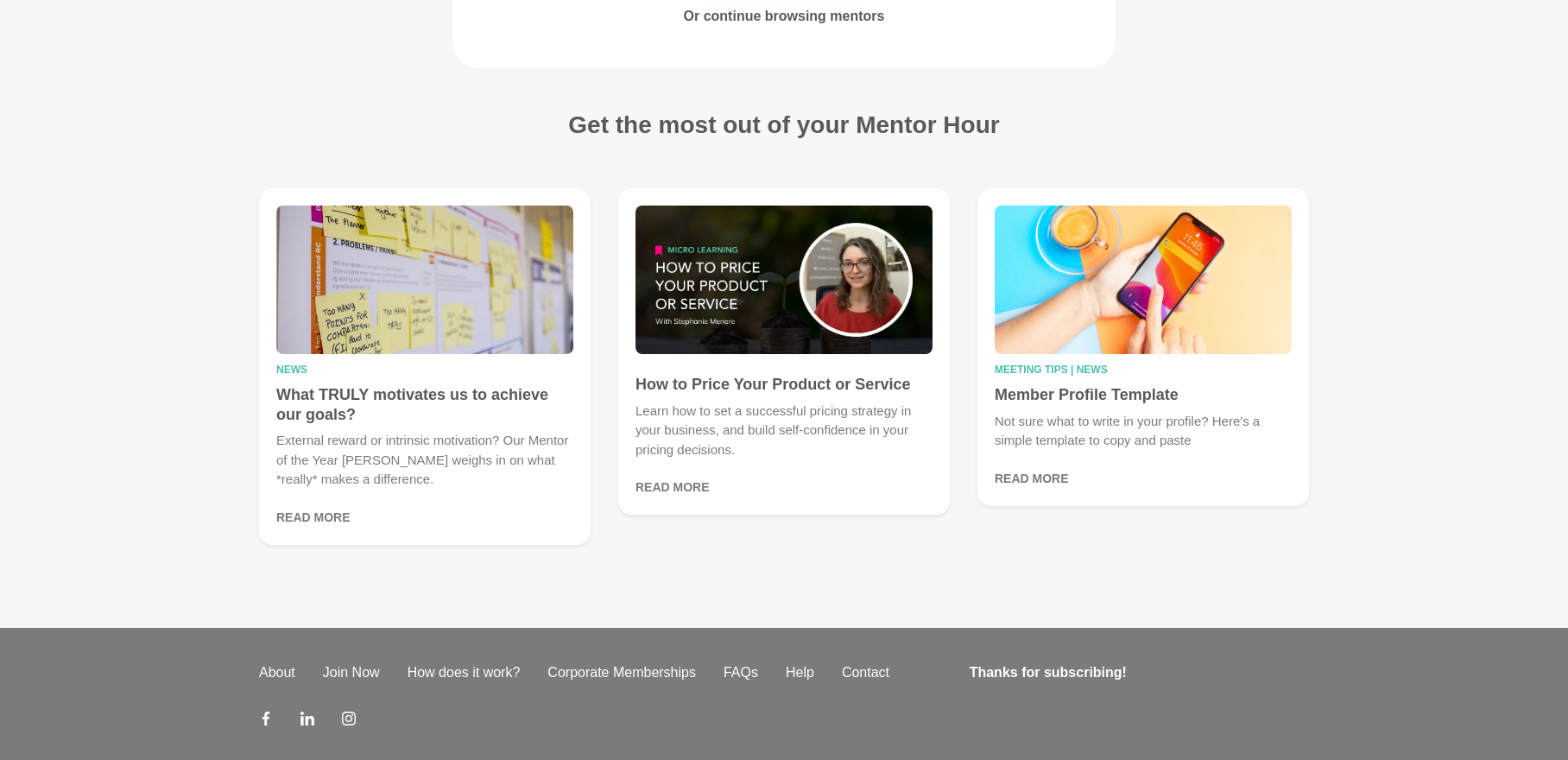
scroll to position [432, 0]
